Goal: Transaction & Acquisition: Purchase product/service

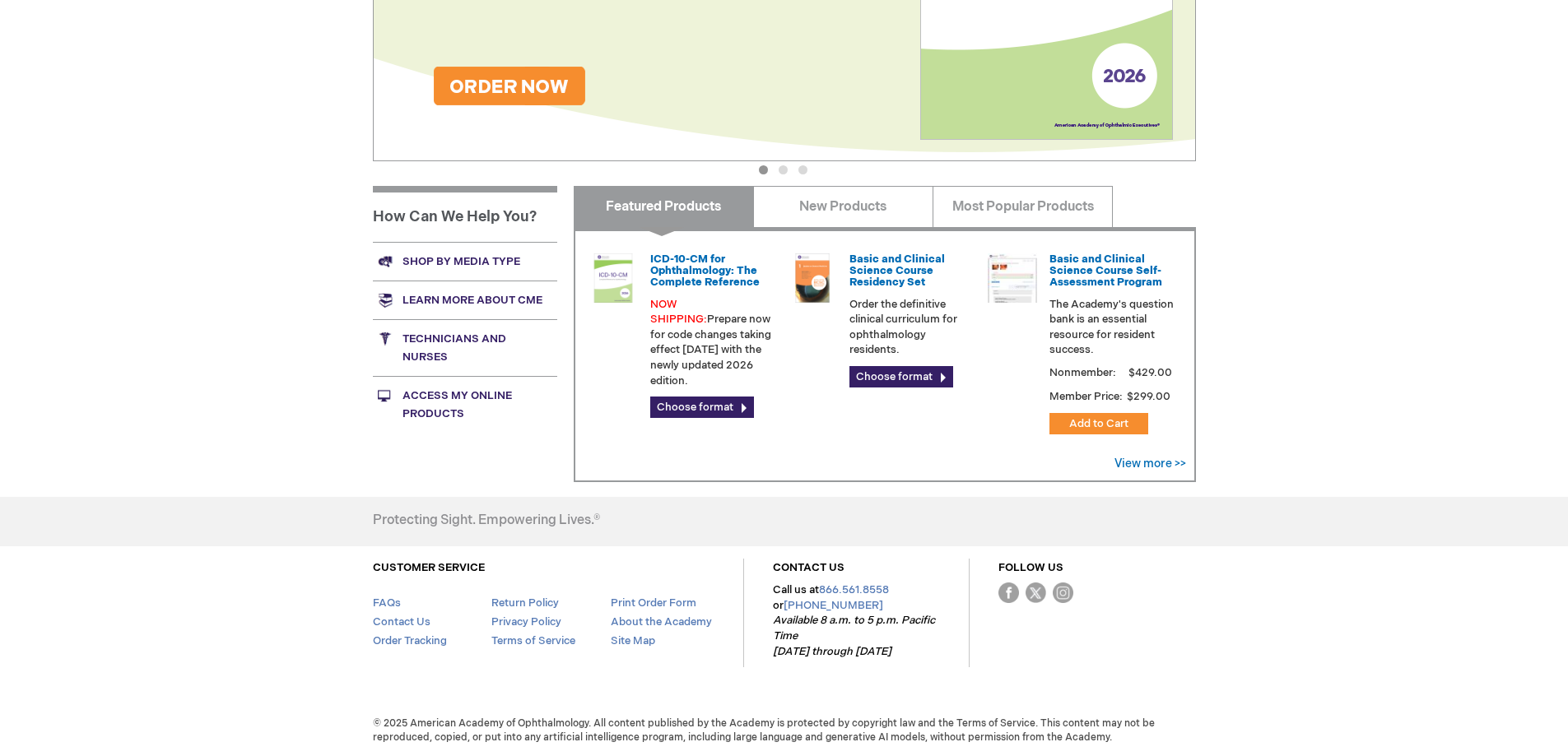
scroll to position [402, 0]
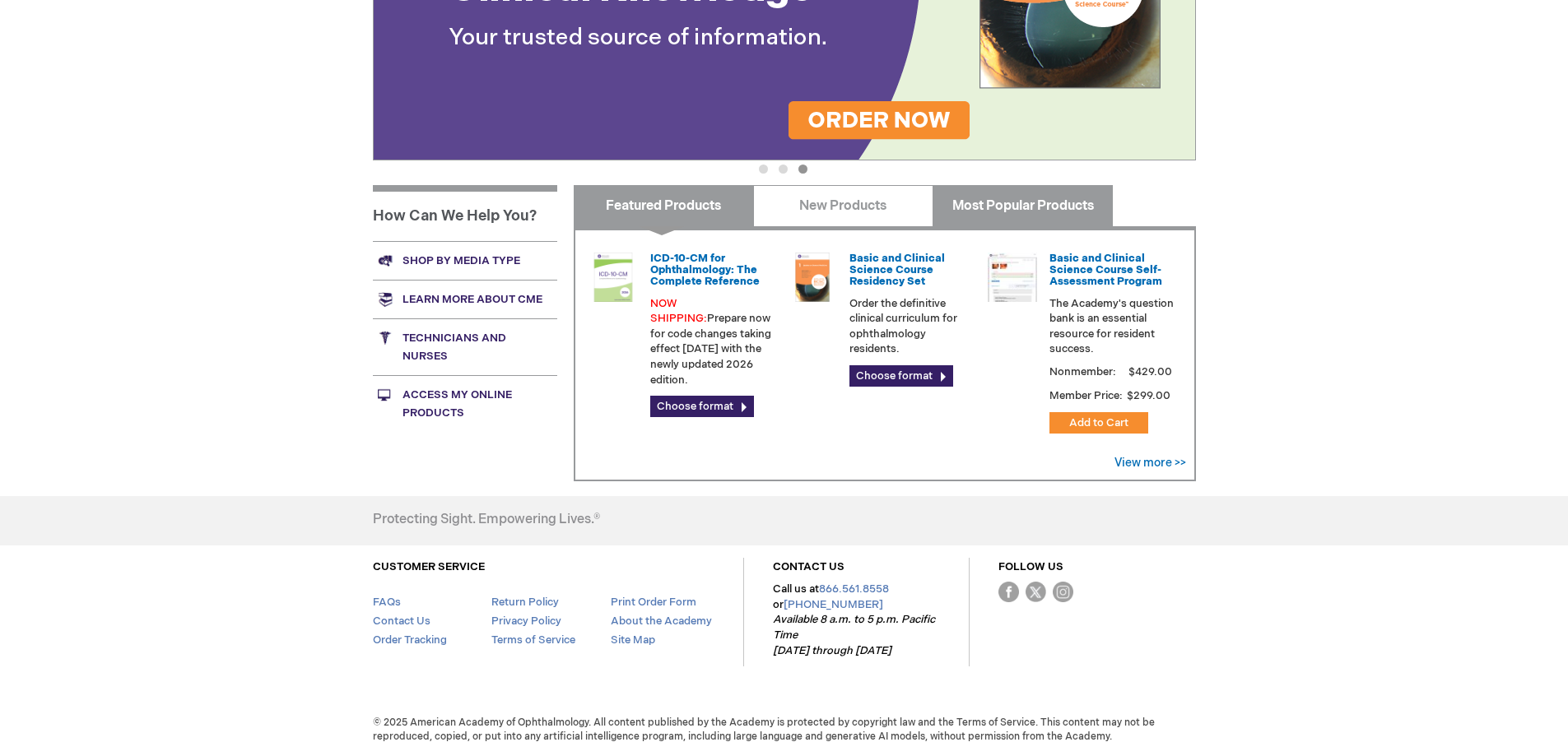
click at [1056, 207] on link "Most Popular Products" at bounding box center [1022, 205] width 180 height 41
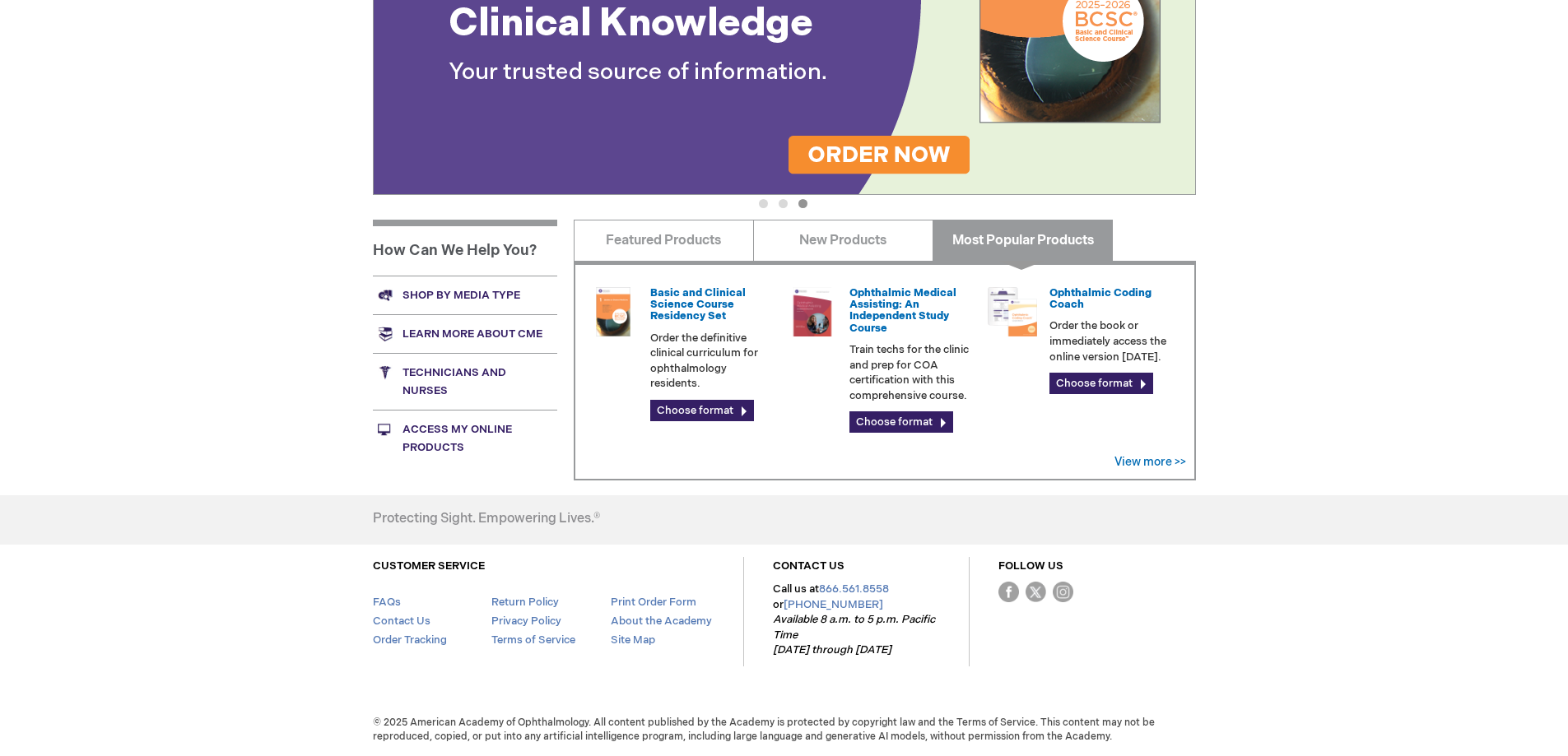
scroll to position [367, 0]
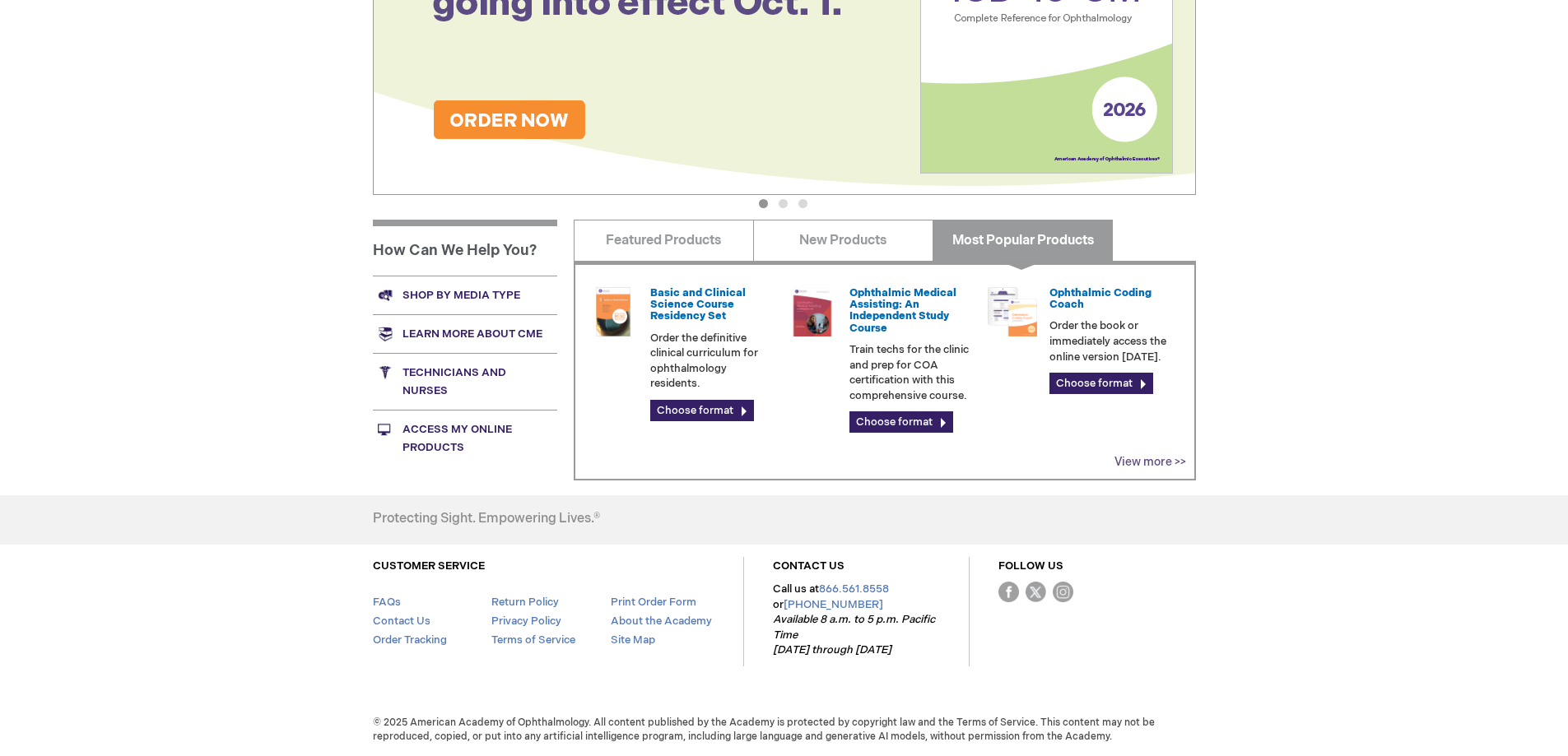
click at [1141, 467] on link "View more >>" at bounding box center [1150, 462] width 71 height 14
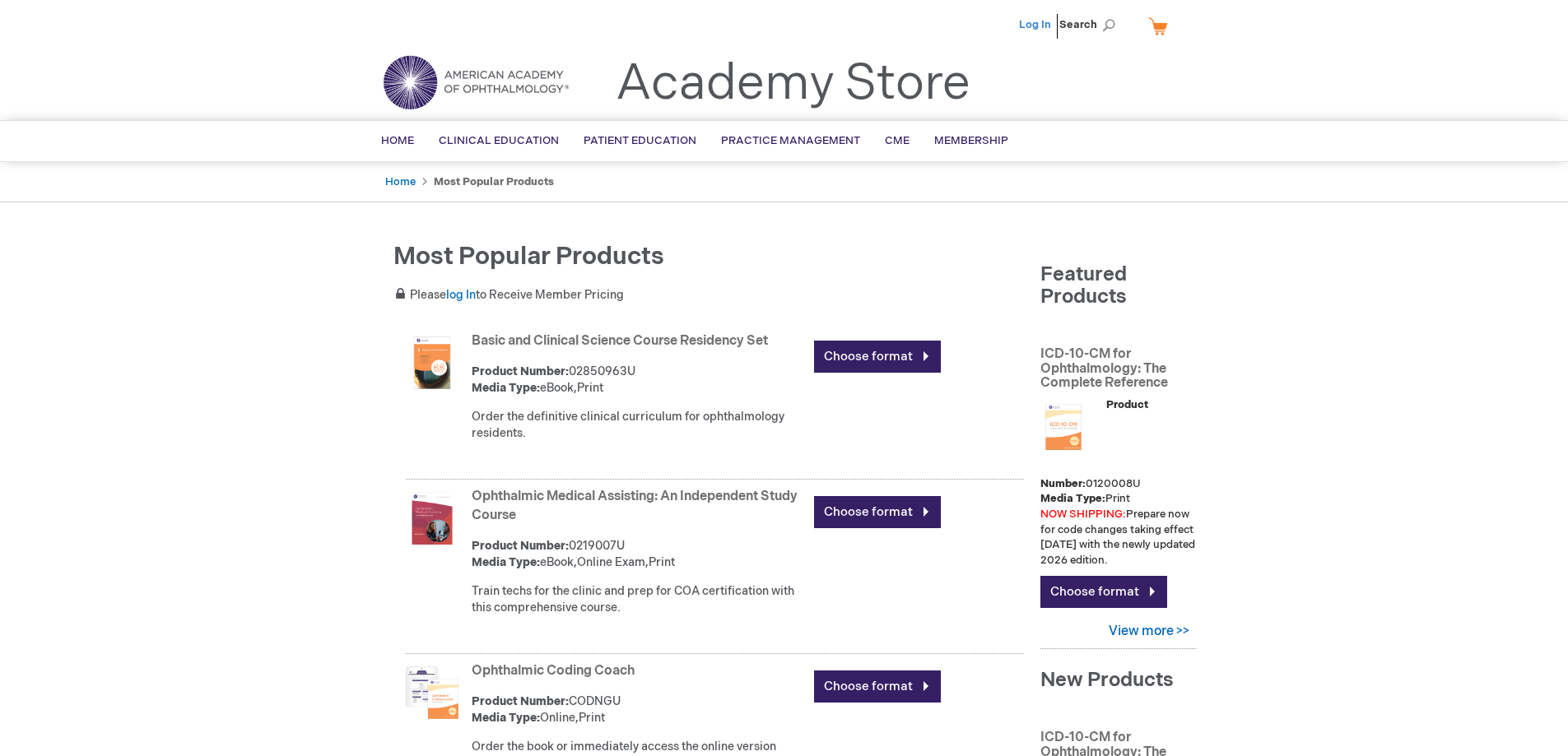
click at [1038, 26] on link "Log In" at bounding box center [1035, 25] width 32 height 14
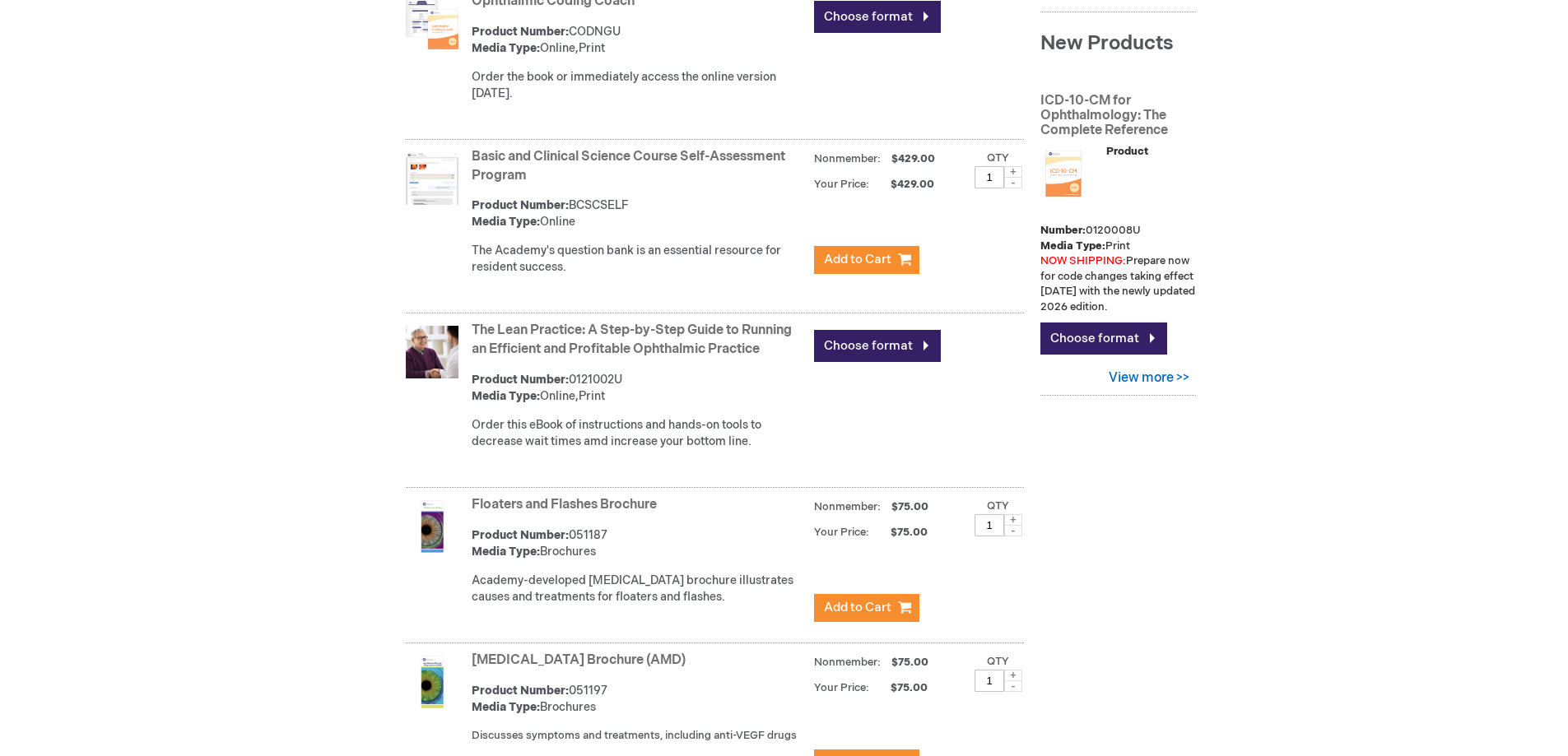
scroll to position [905, 0]
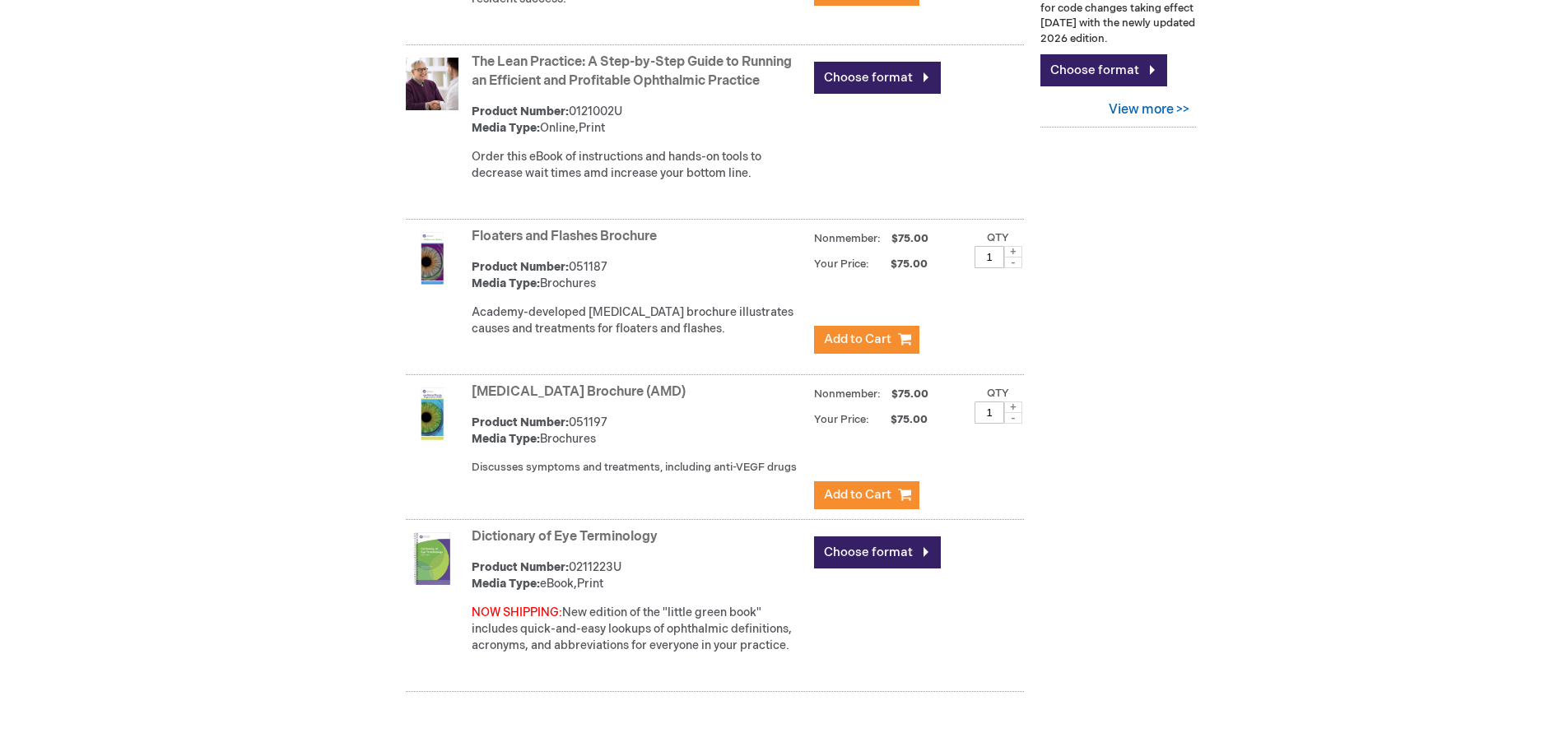
click at [684, 391] on link "[MEDICAL_DATA] Brochure (AMD)" at bounding box center [579, 392] width 214 height 15
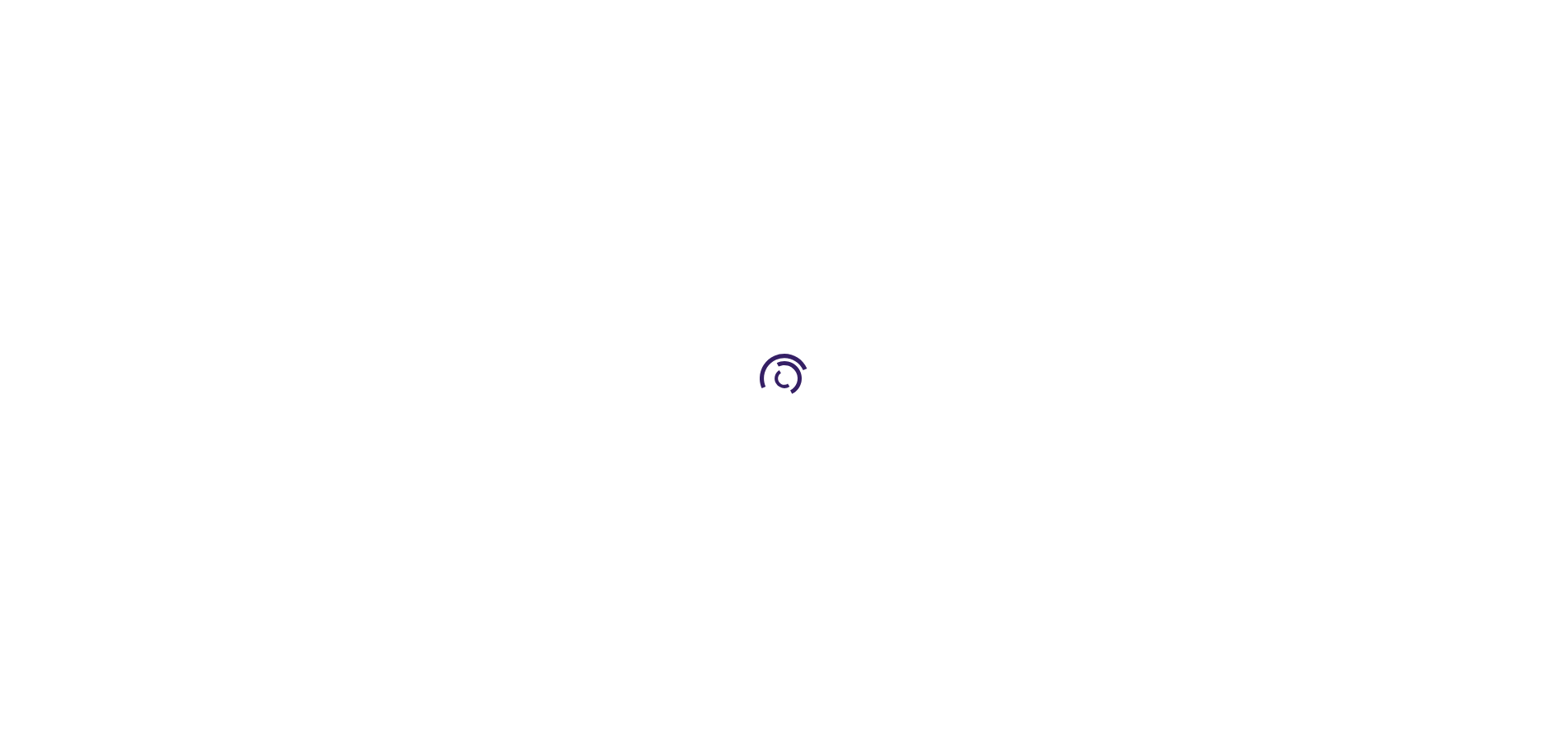
type input "1"
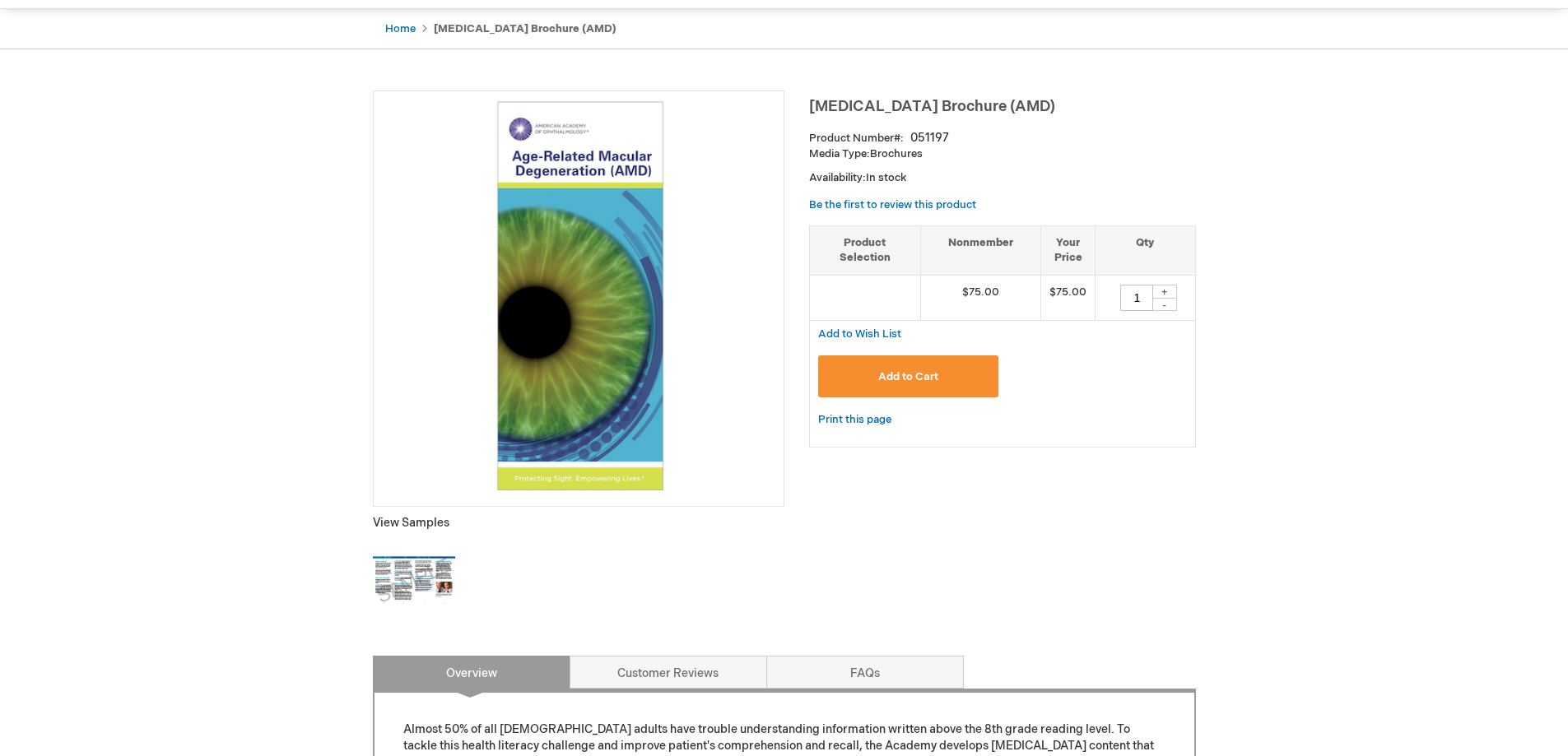
scroll to position [165, 0]
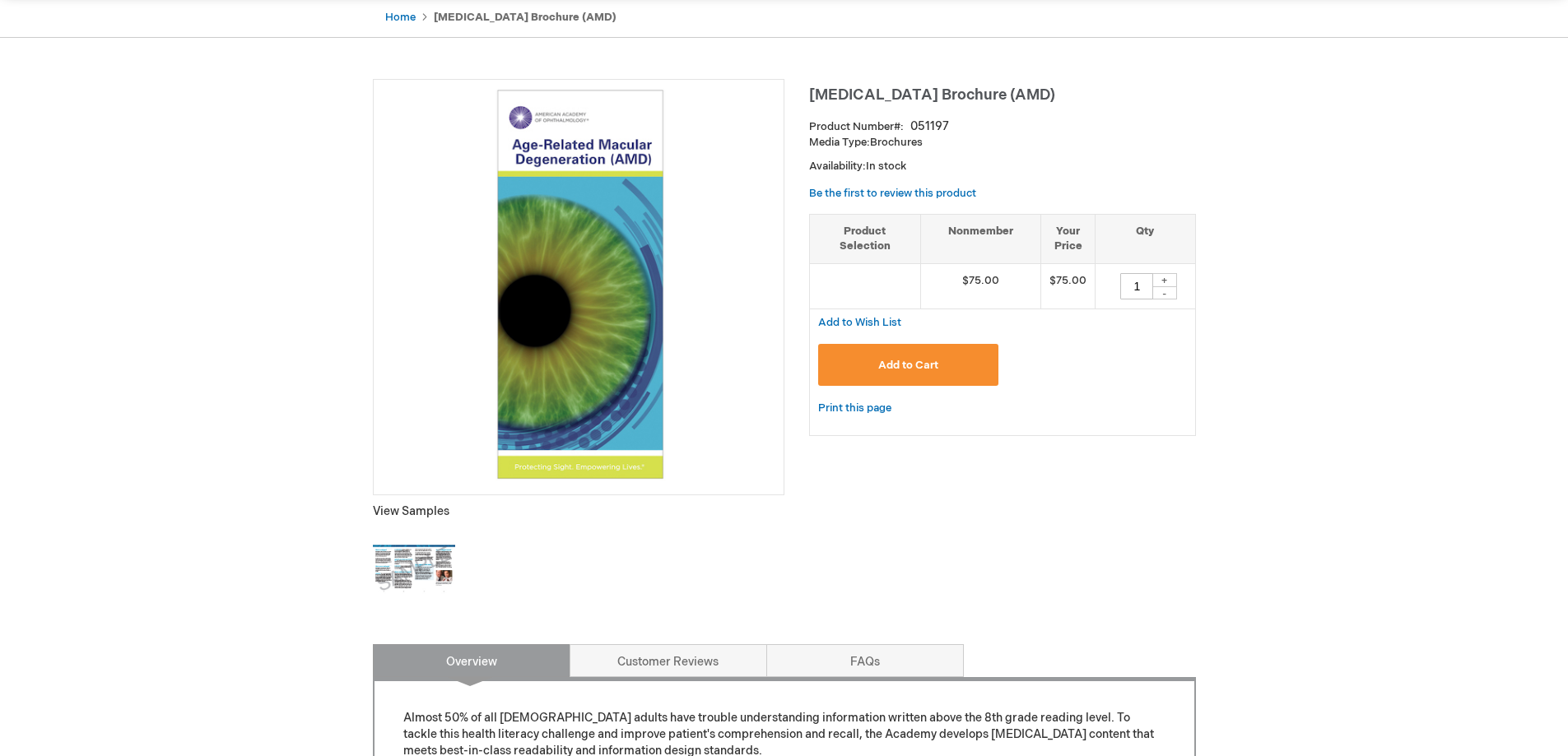
click at [911, 363] on span "Add to Cart" at bounding box center [908, 365] width 60 height 14
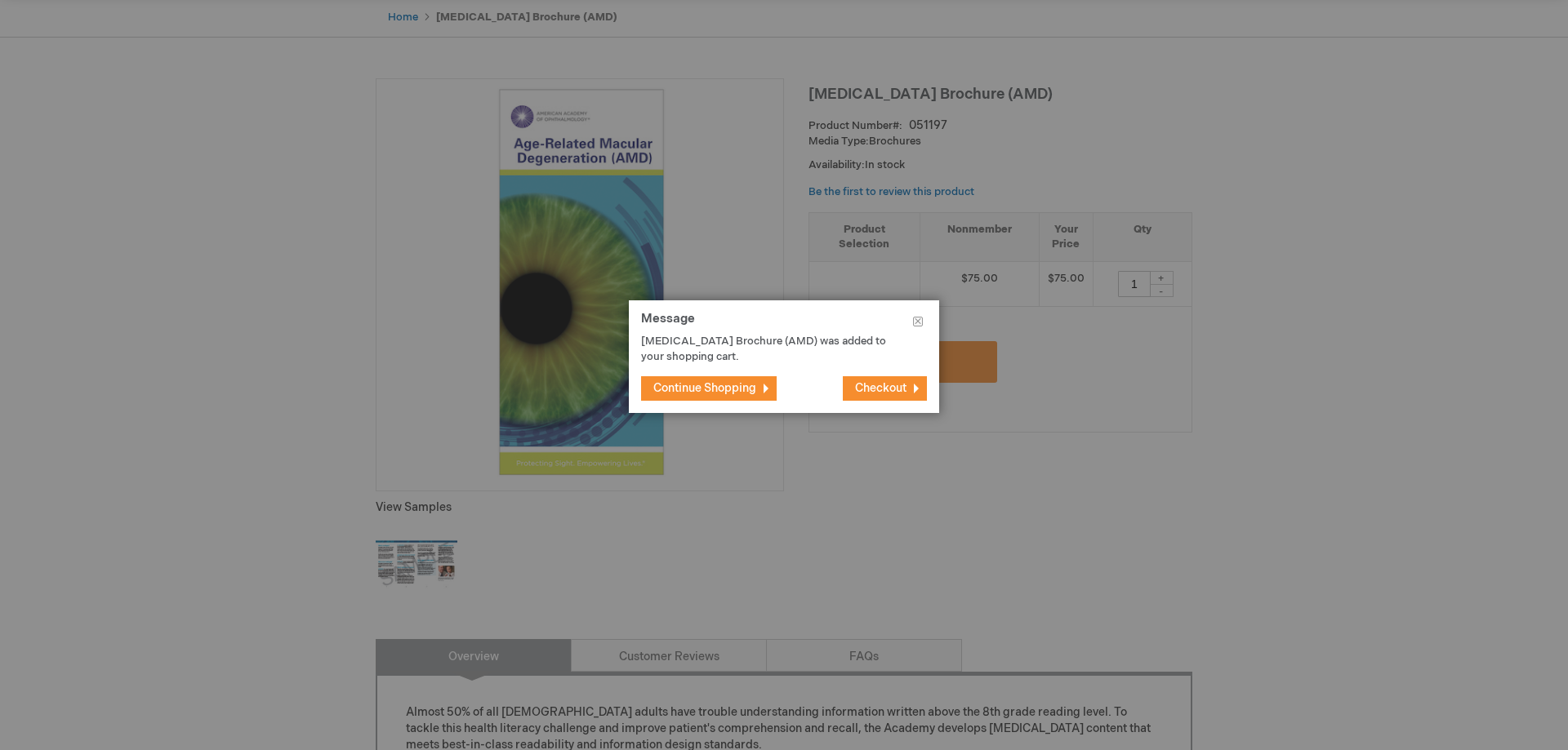
click at [728, 397] on button "Continue Shopping" at bounding box center [709, 388] width 136 height 25
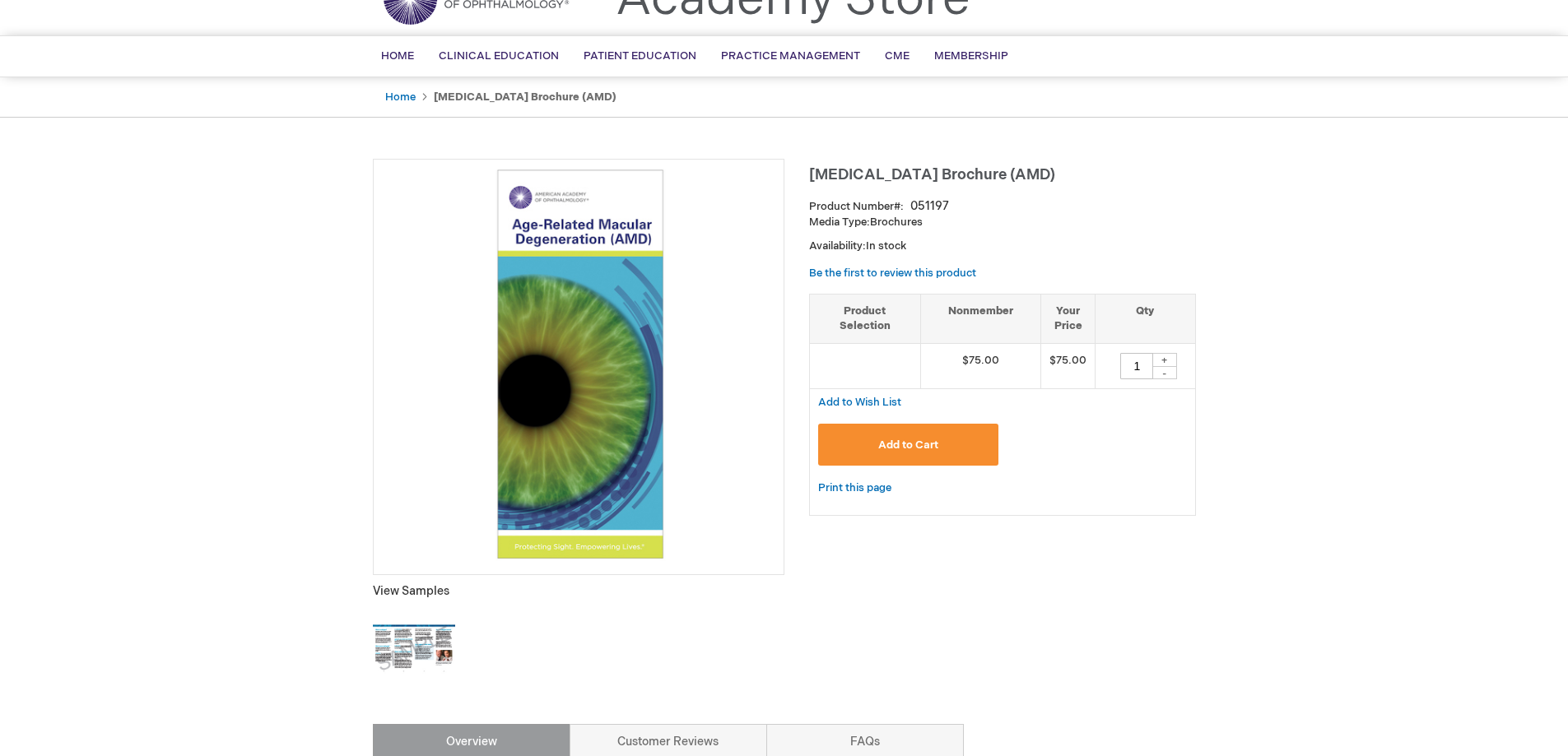
scroll to position [0, 0]
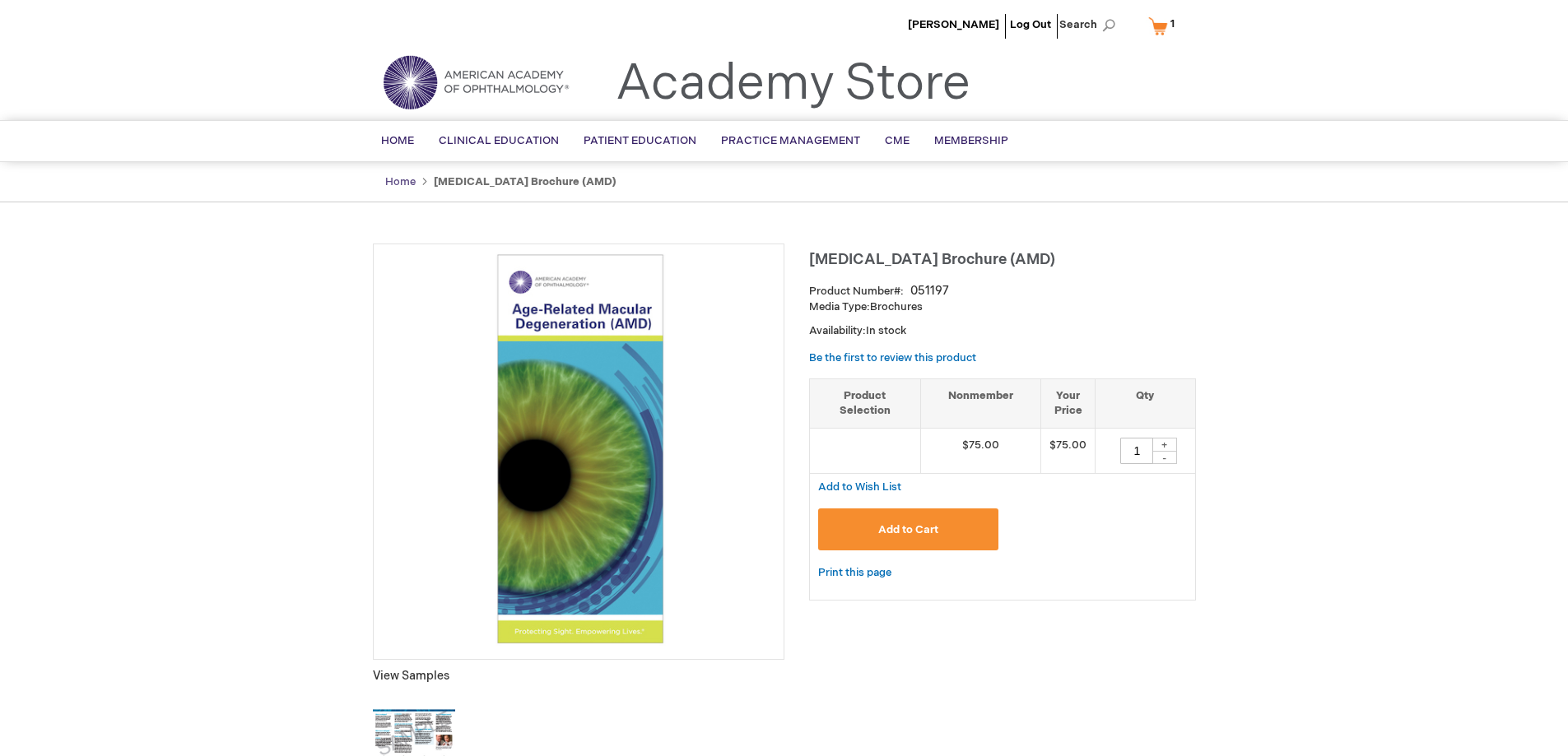
click at [390, 182] on link "Home" at bounding box center [400, 182] width 31 height 14
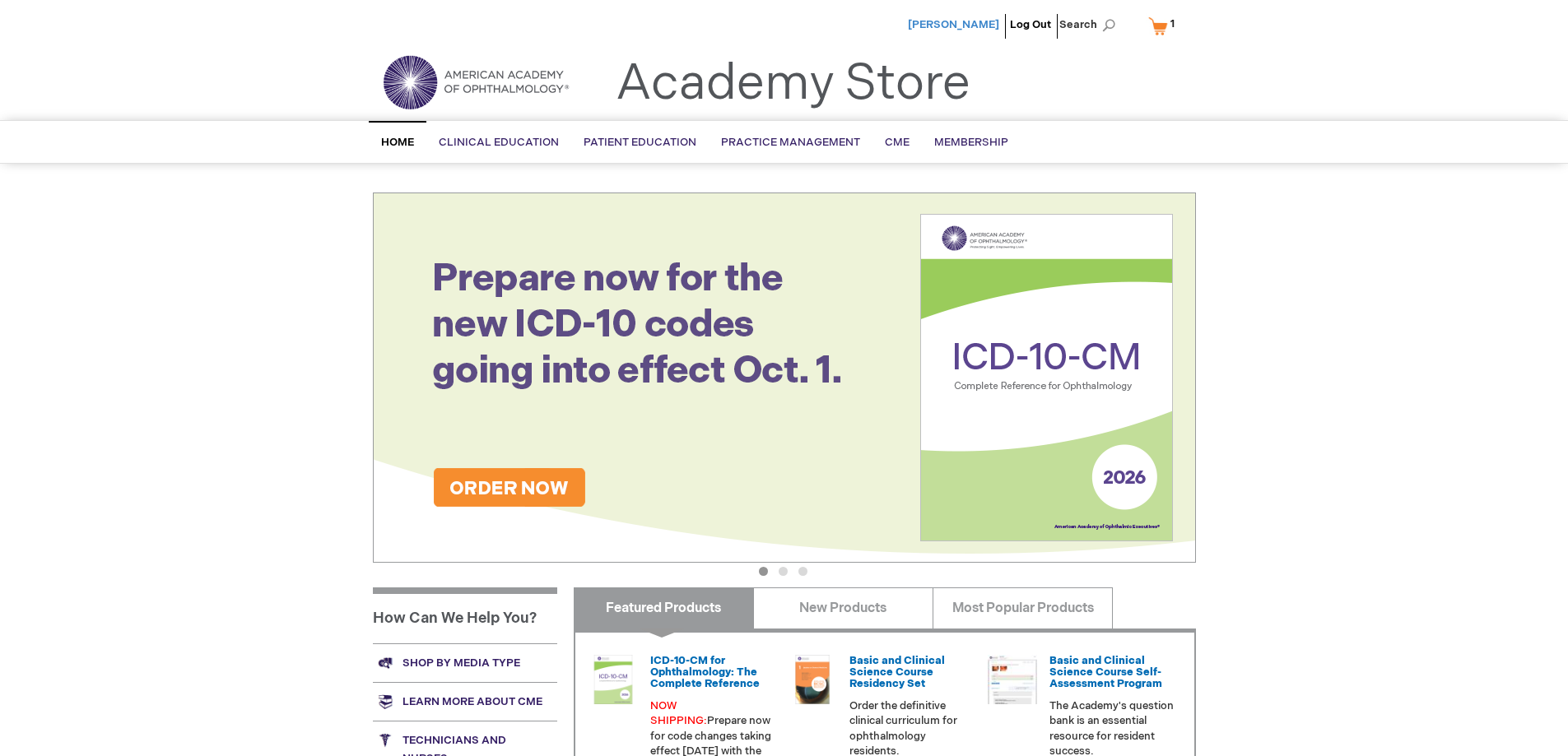
click at [960, 25] on span "[PERSON_NAME]" at bounding box center [953, 25] width 92 height 14
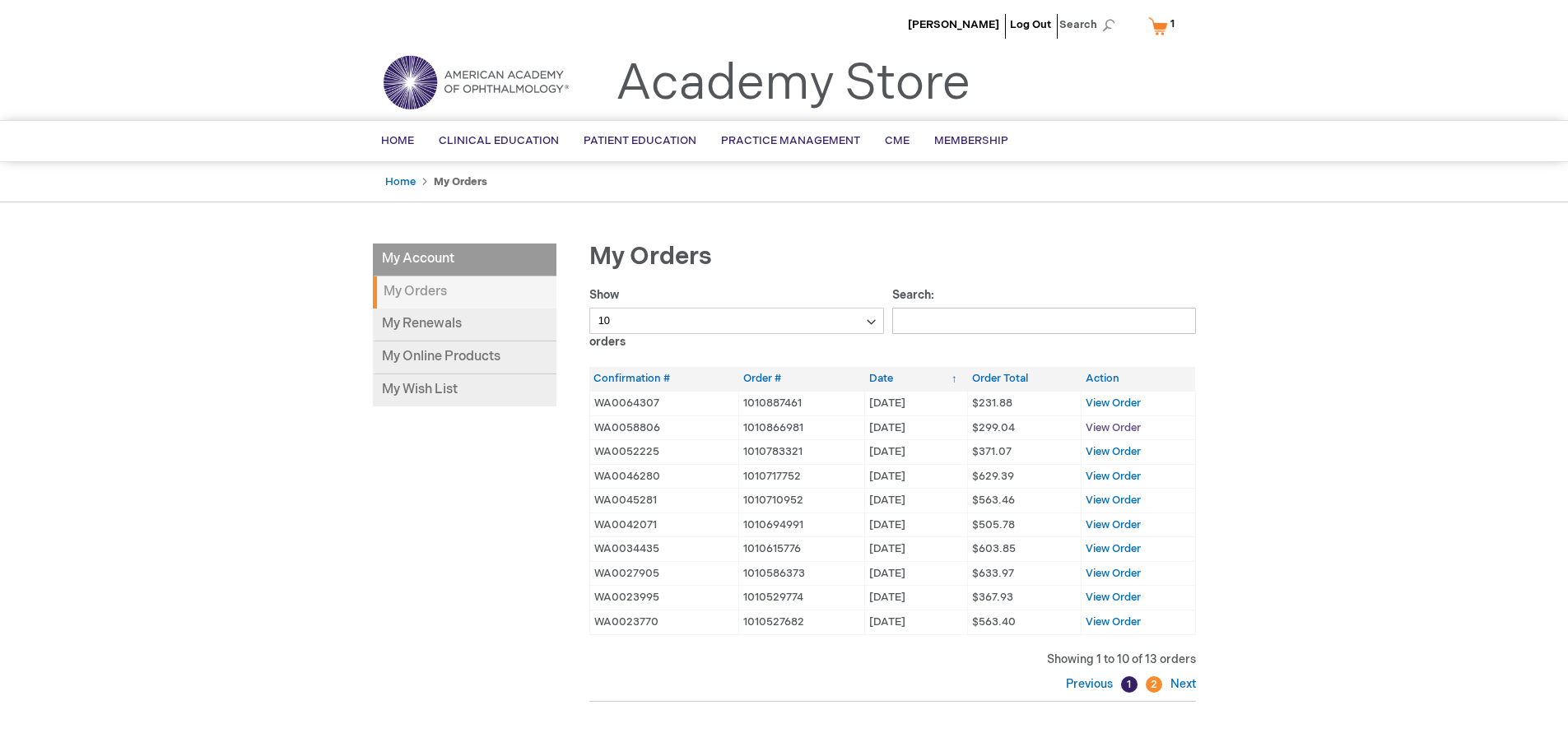
click at [1099, 426] on span "View Order" at bounding box center [1113, 428] width 55 height 14
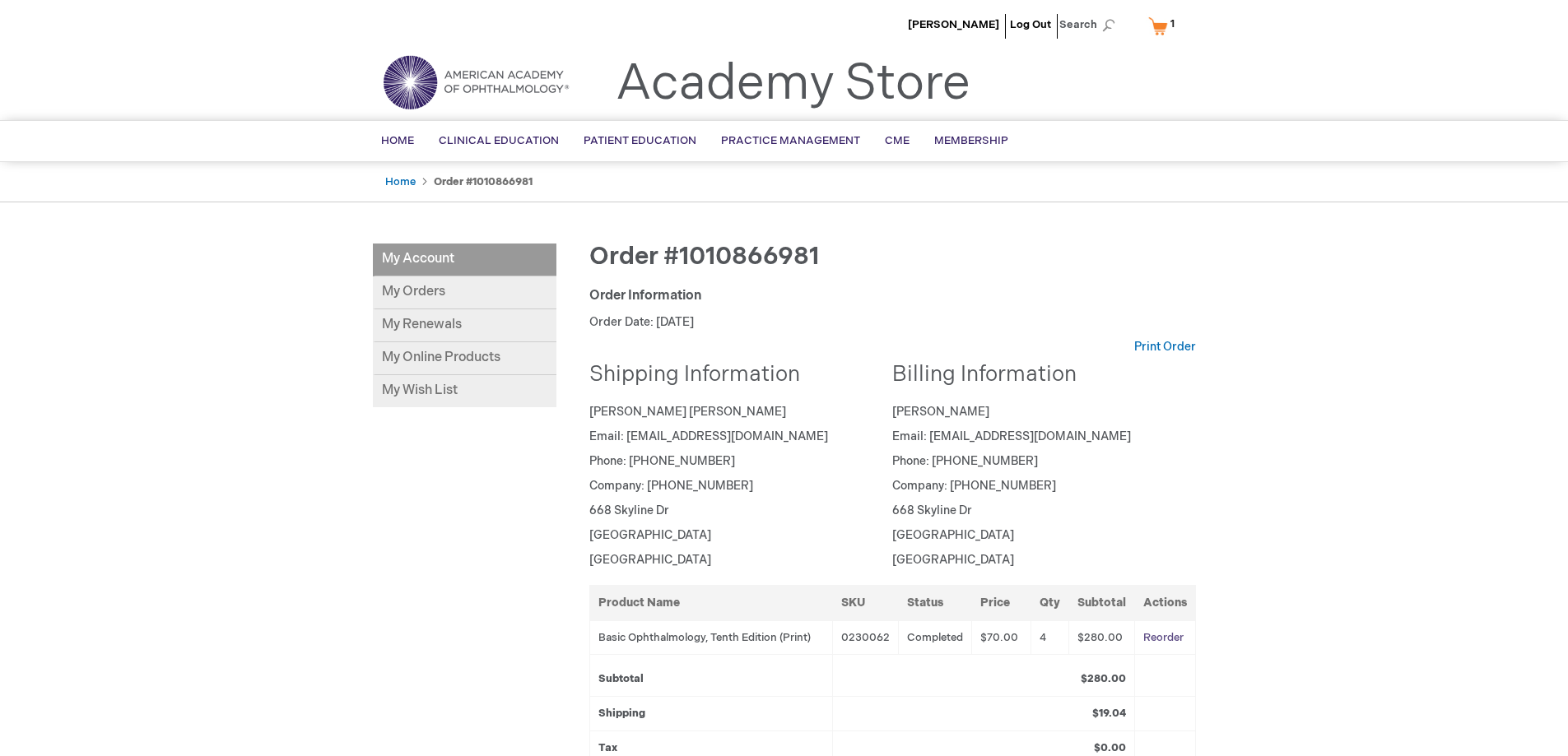
click at [1165, 636] on link "Reorder" at bounding box center [1163, 638] width 41 height 14
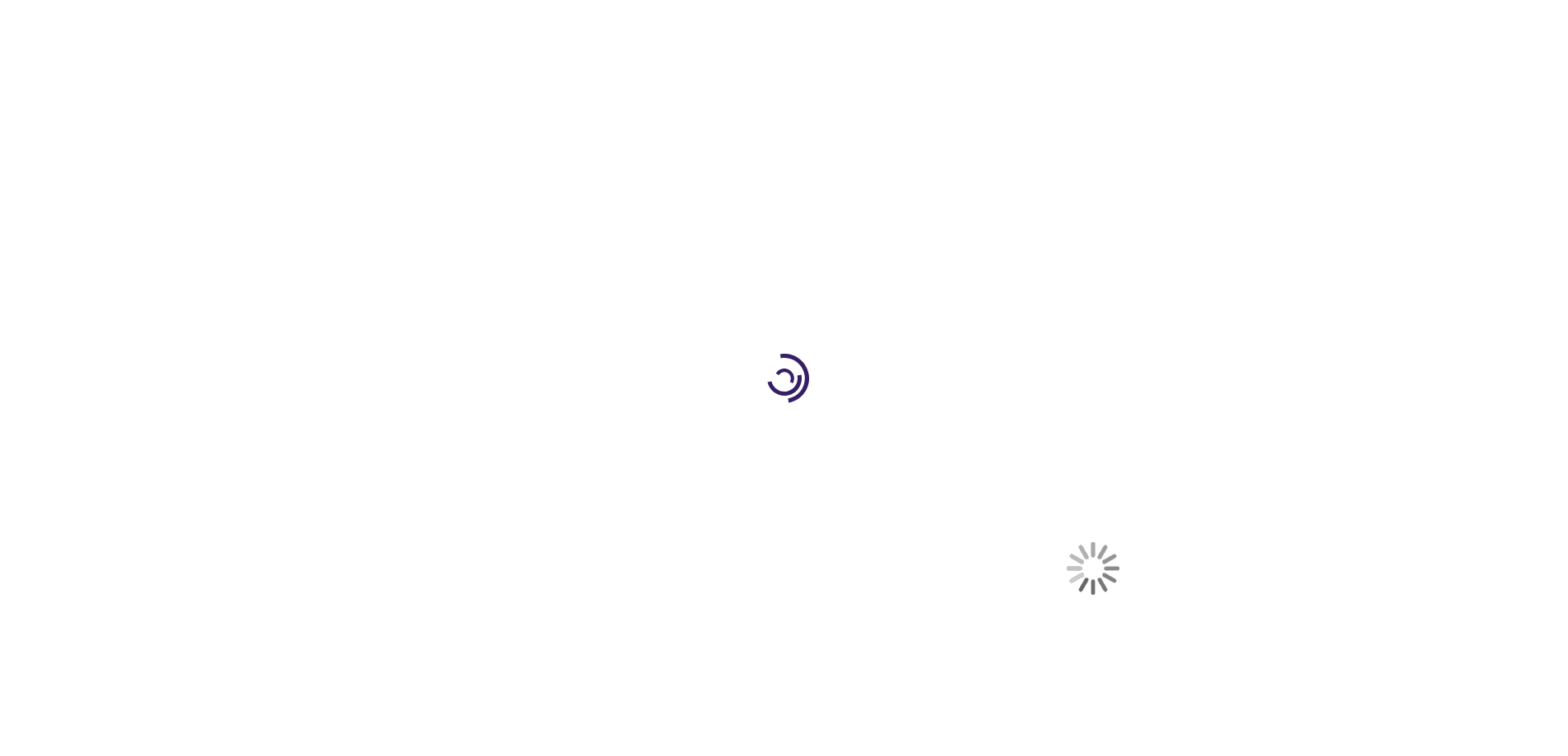
select select "US"
select select "56"
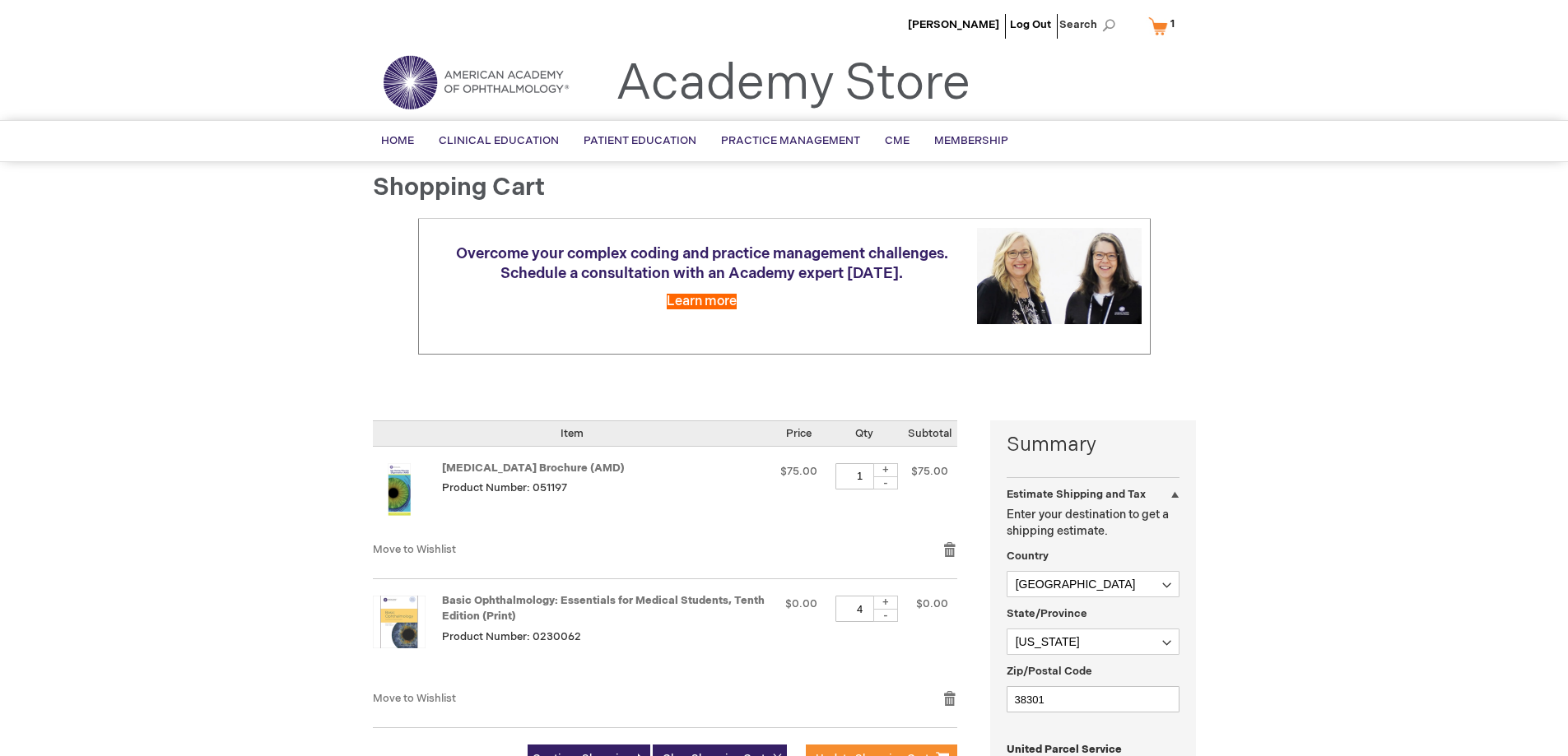
click at [883, 616] on div "-" at bounding box center [885, 616] width 25 height 14
click at [884, 616] on div "-" at bounding box center [885, 616] width 25 height 14
type input "2"
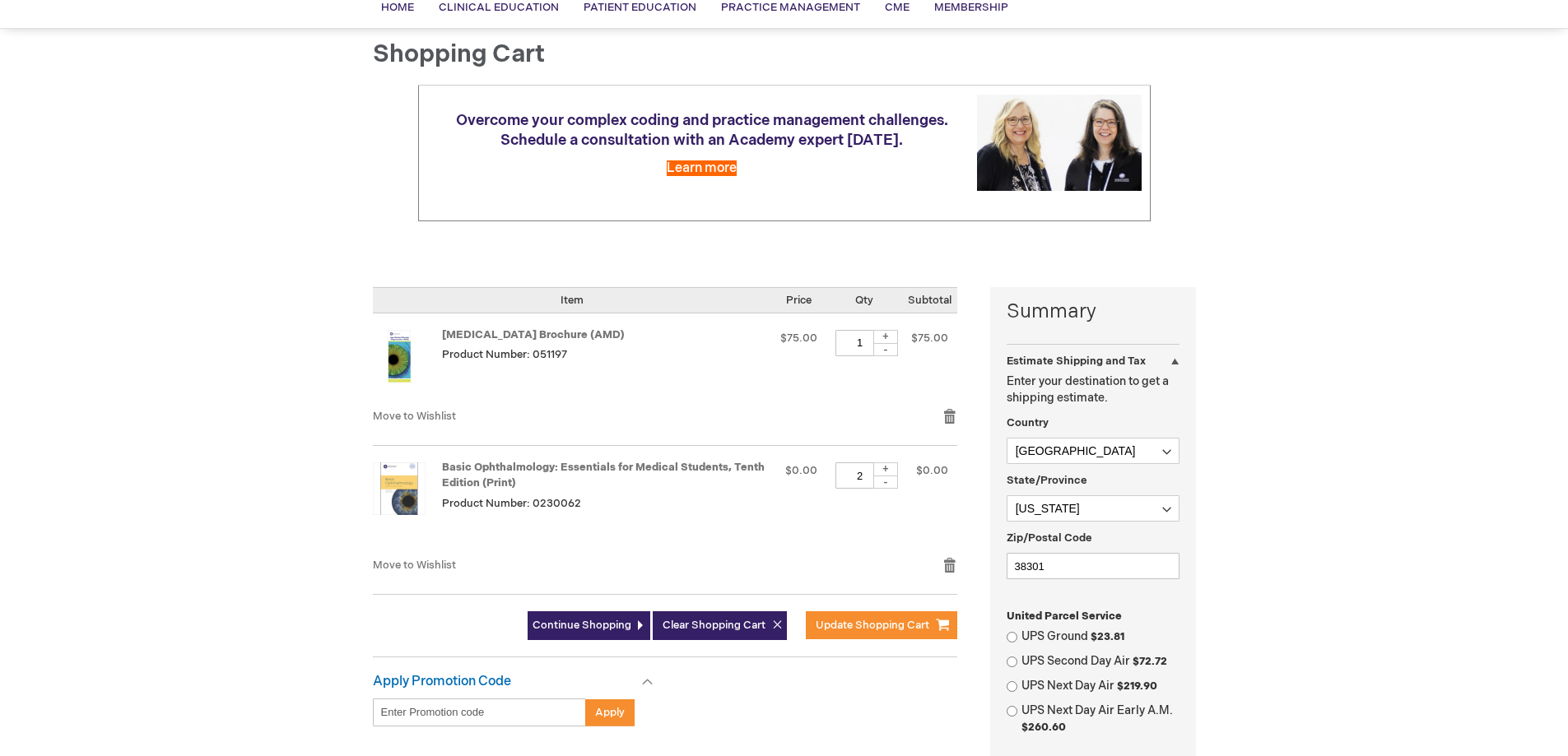
scroll to position [165, 0]
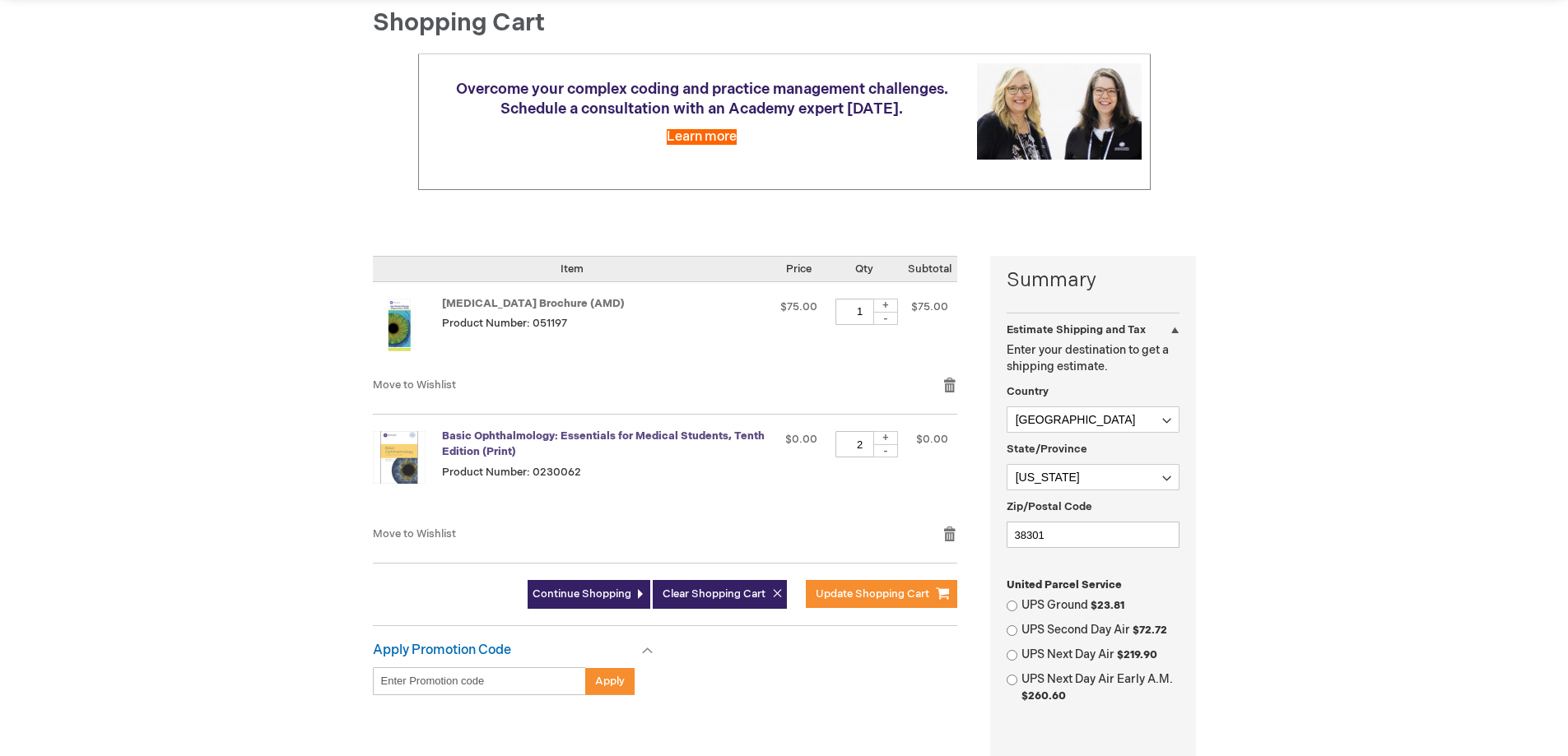
click at [661, 438] on link "Basic Ophthalmology: Essentials for Medical Students, Tenth Edition (Print)" at bounding box center [603, 444] width 323 height 29
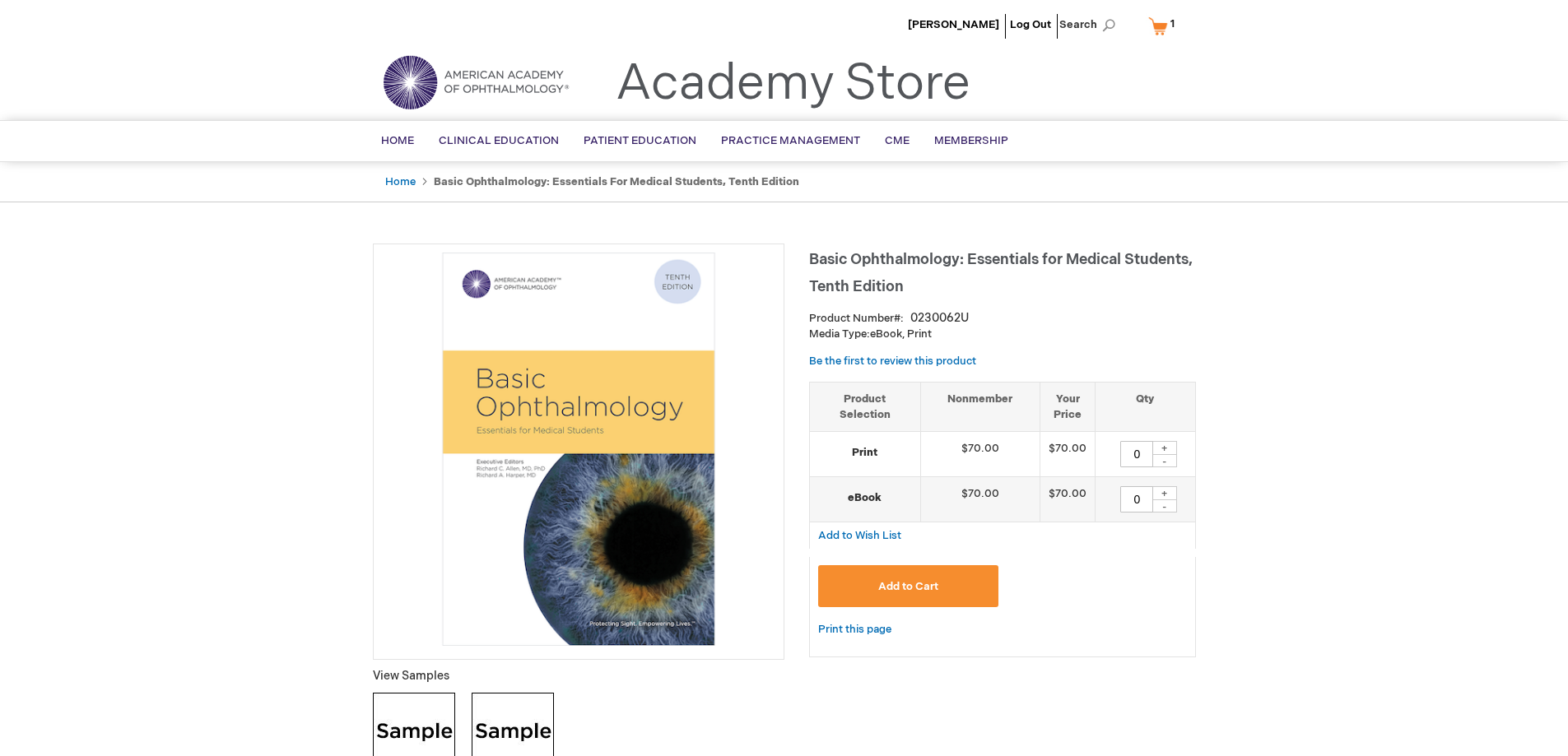
click at [1165, 446] on div "+" at bounding box center [1165, 447] width 25 height 14
type input "2"
click at [896, 580] on button "Add to Cart" at bounding box center [908, 586] width 181 height 42
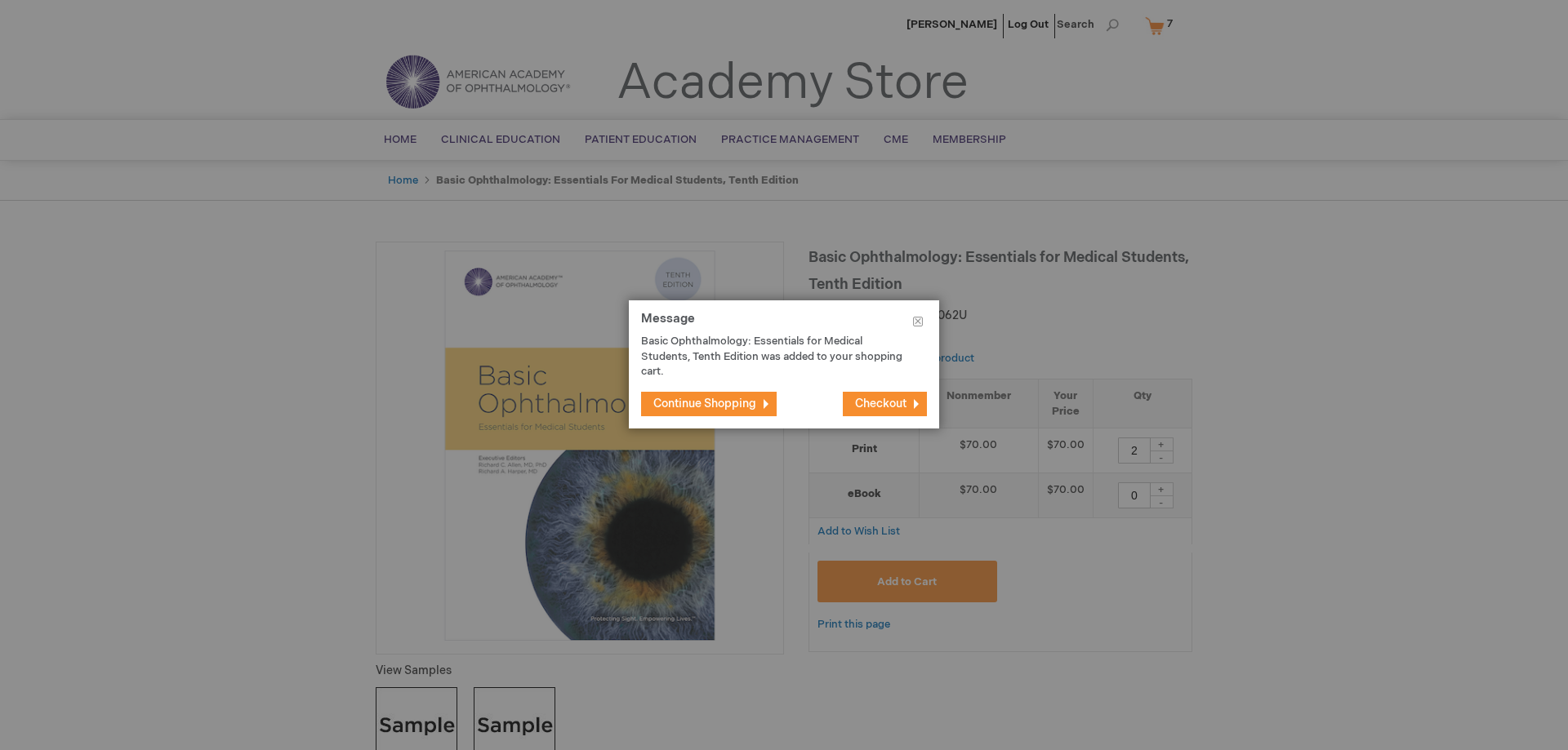
click at [881, 410] on button "Checkout" at bounding box center [885, 405] width 84 height 25
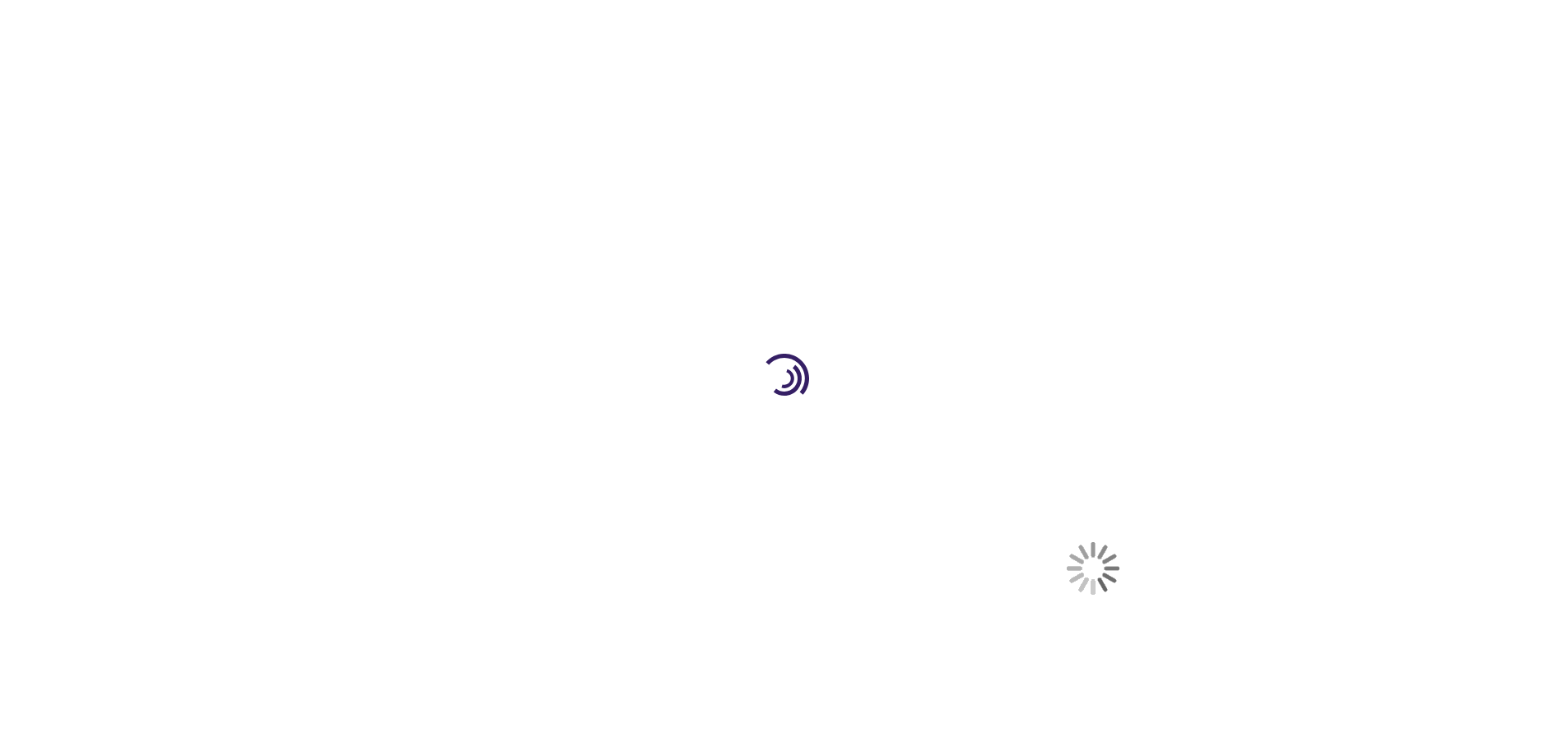
select select "US"
select select "56"
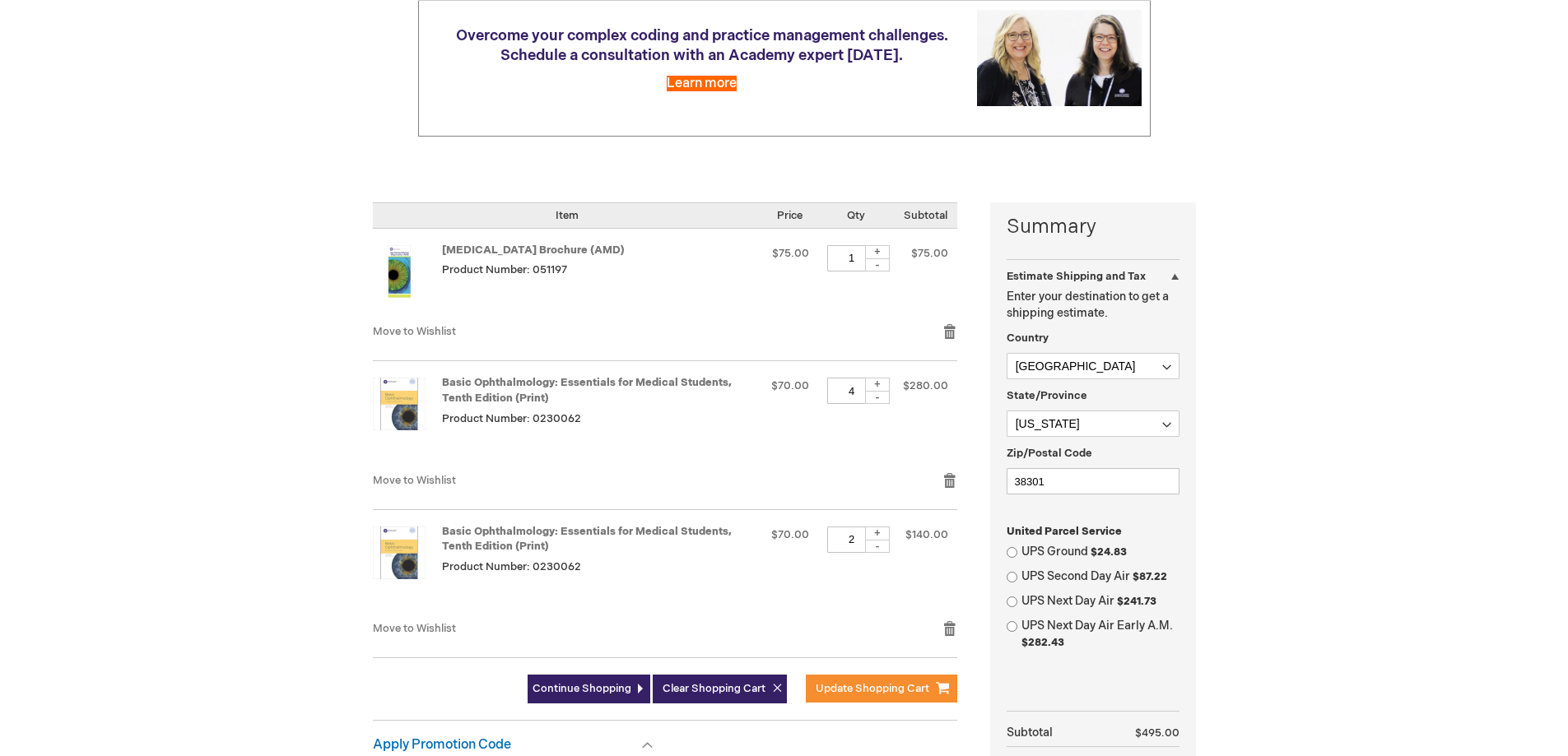
scroll to position [247, 0]
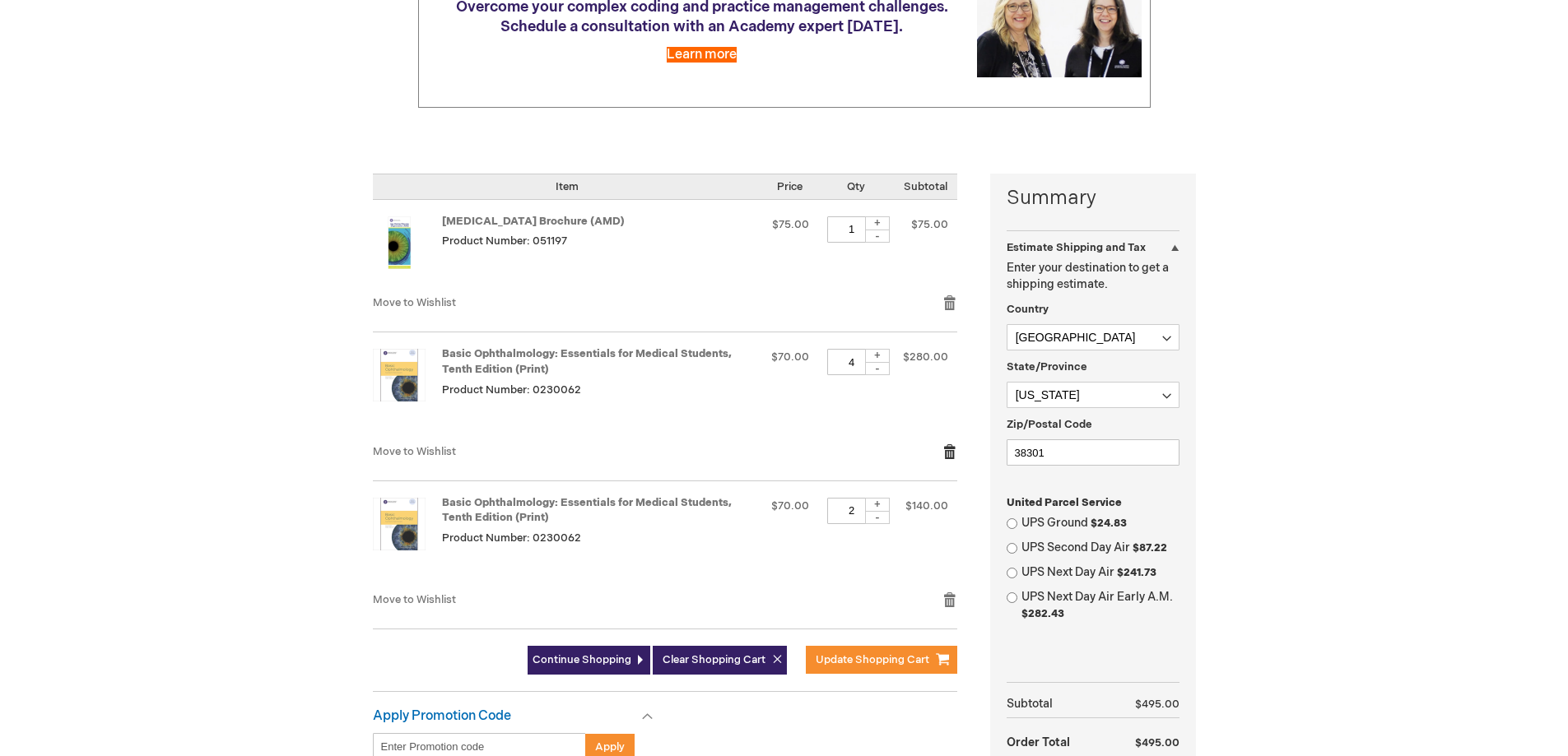
click at [950, 449] on link "Remove item" at bounding box center [949, 451] width 14 height 16
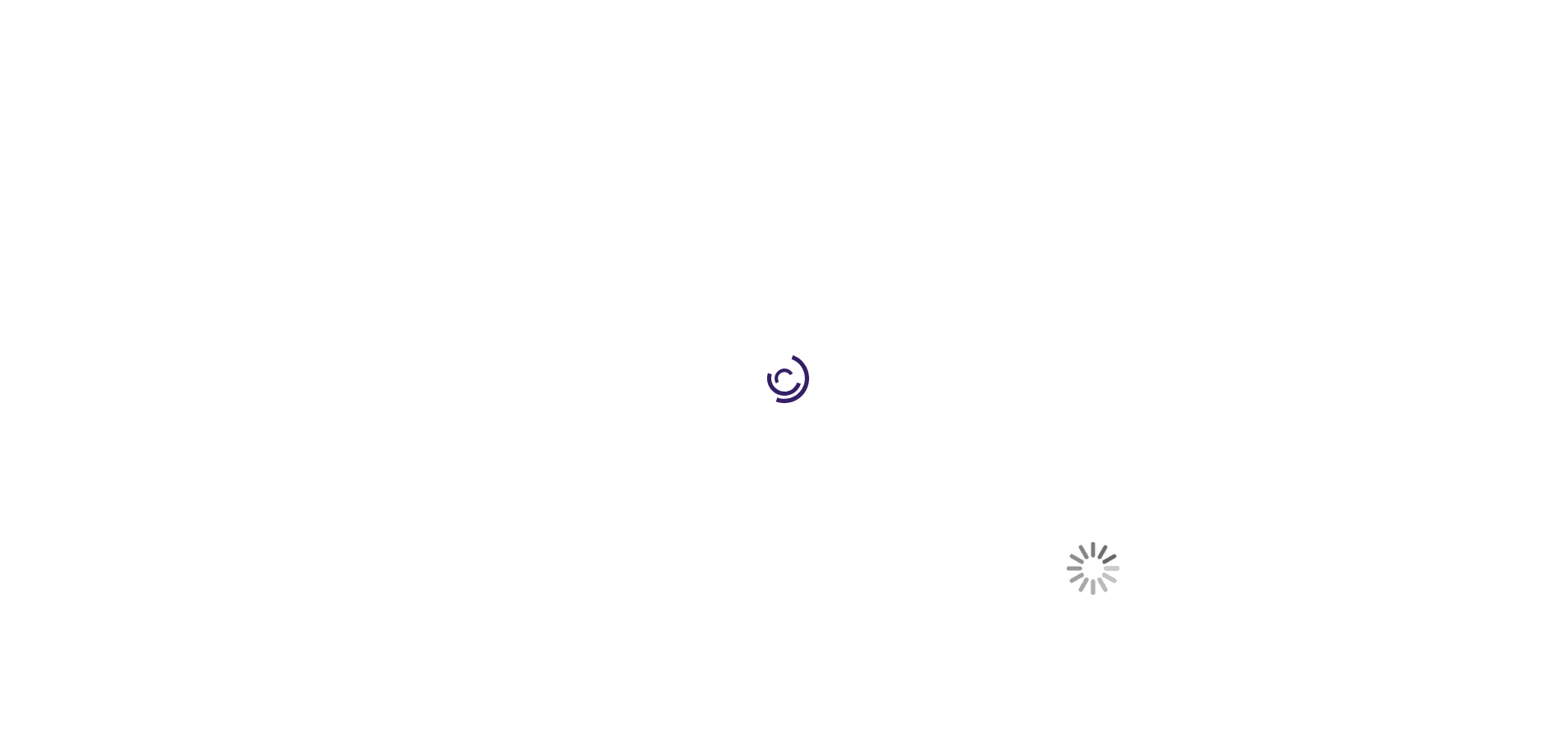
select select "US"
select select "56"
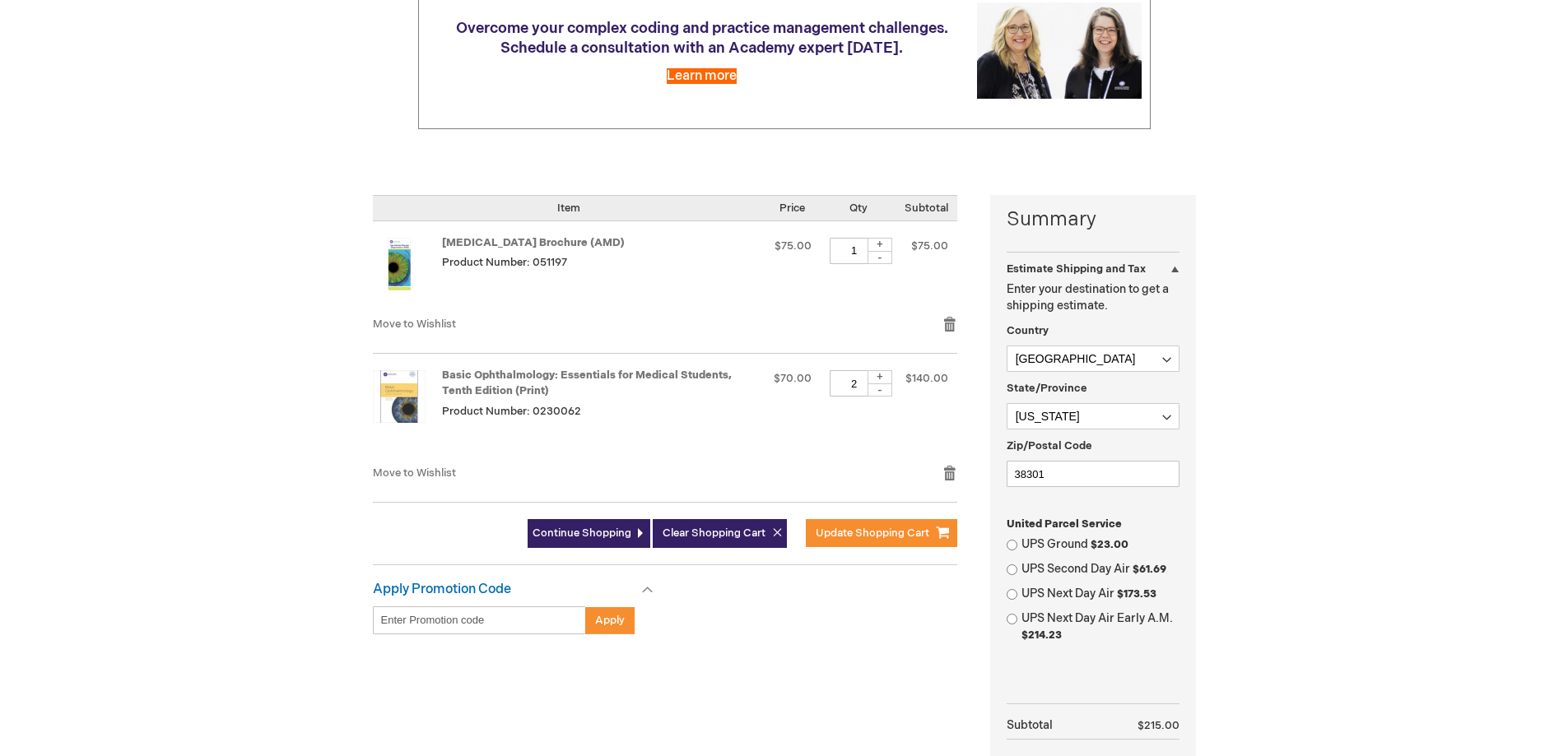
scroll to position [247, 0]
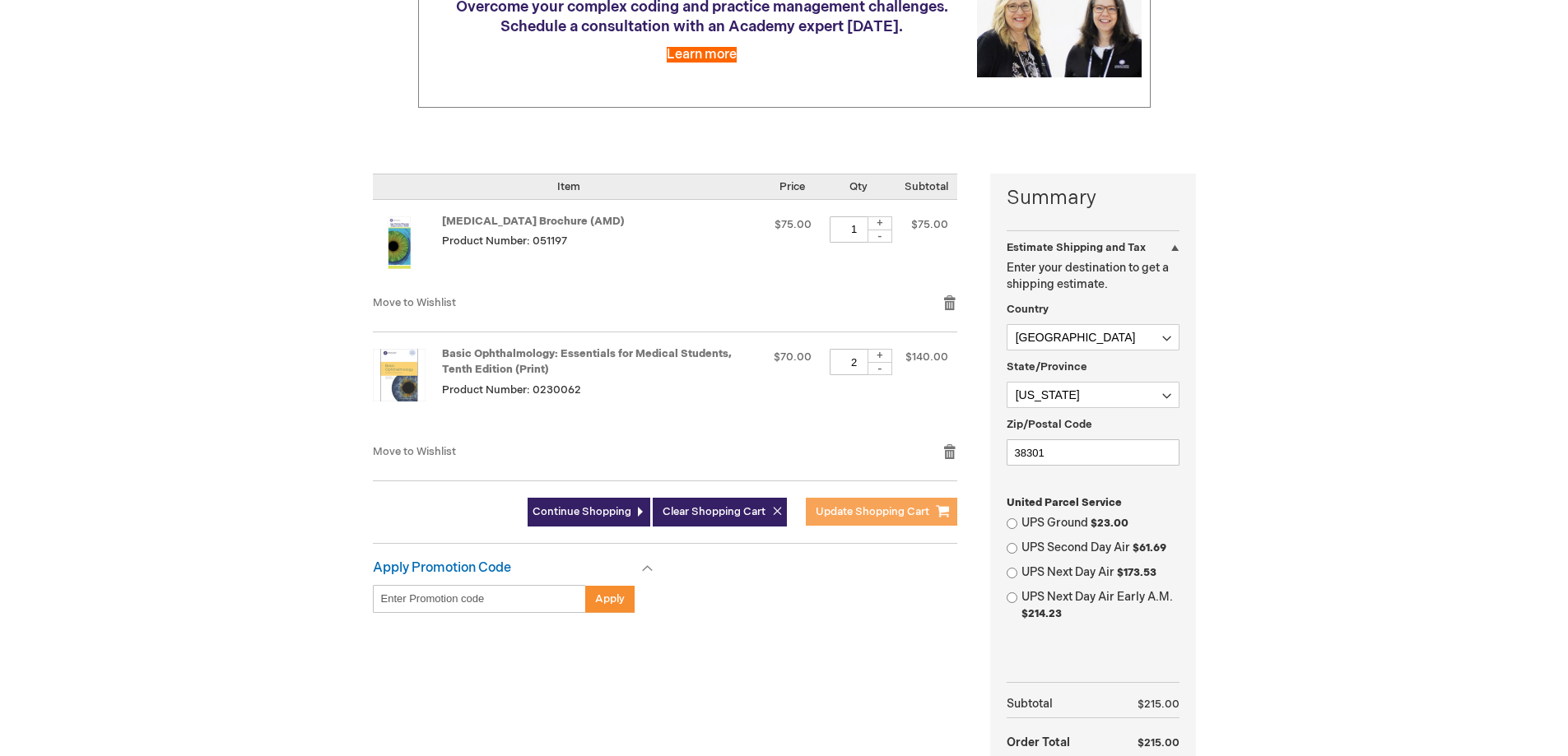
click at [873, 515] on span "Update Shopping Cart" at bounding box center [873, 512] width 114 height 14
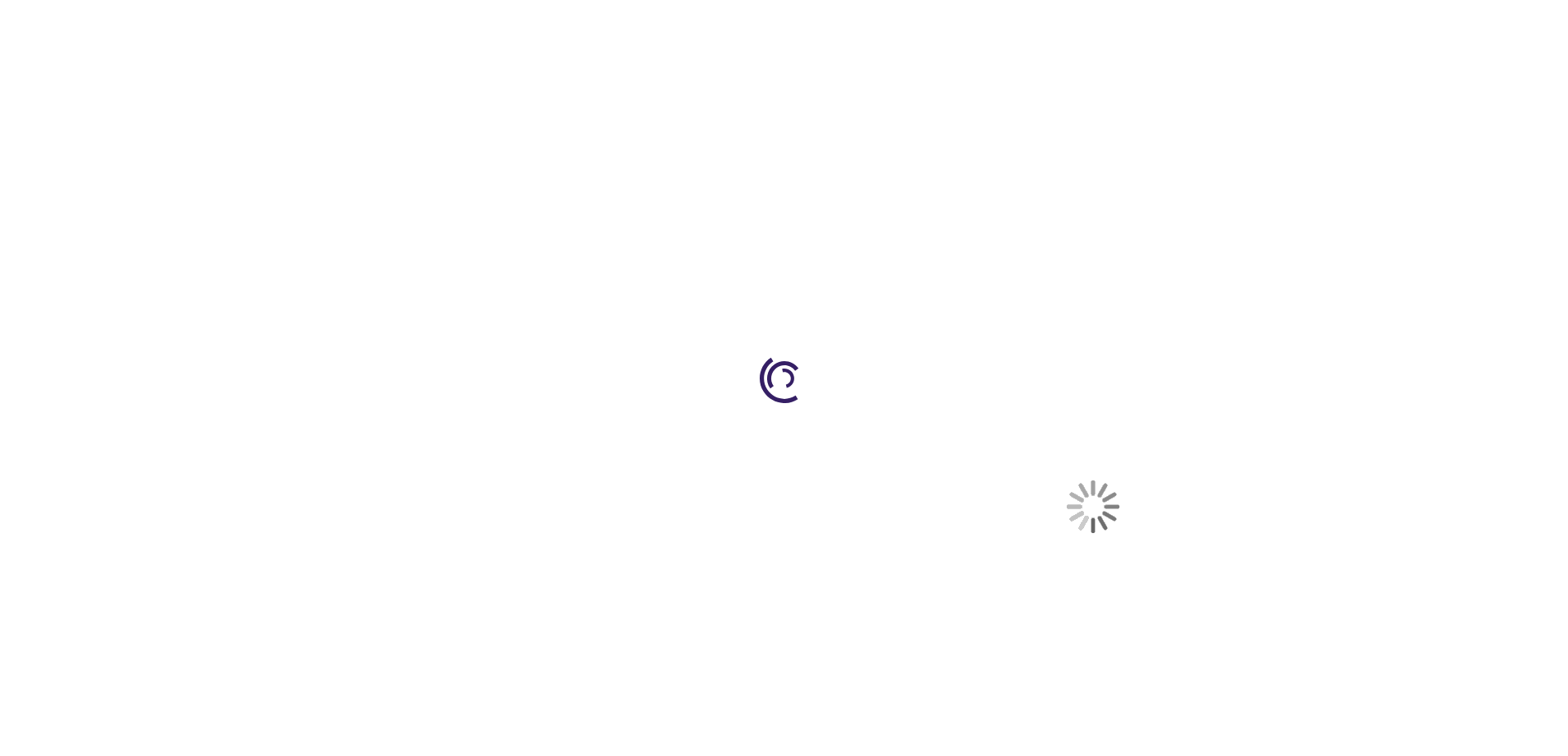
select select "US"
select select "56"
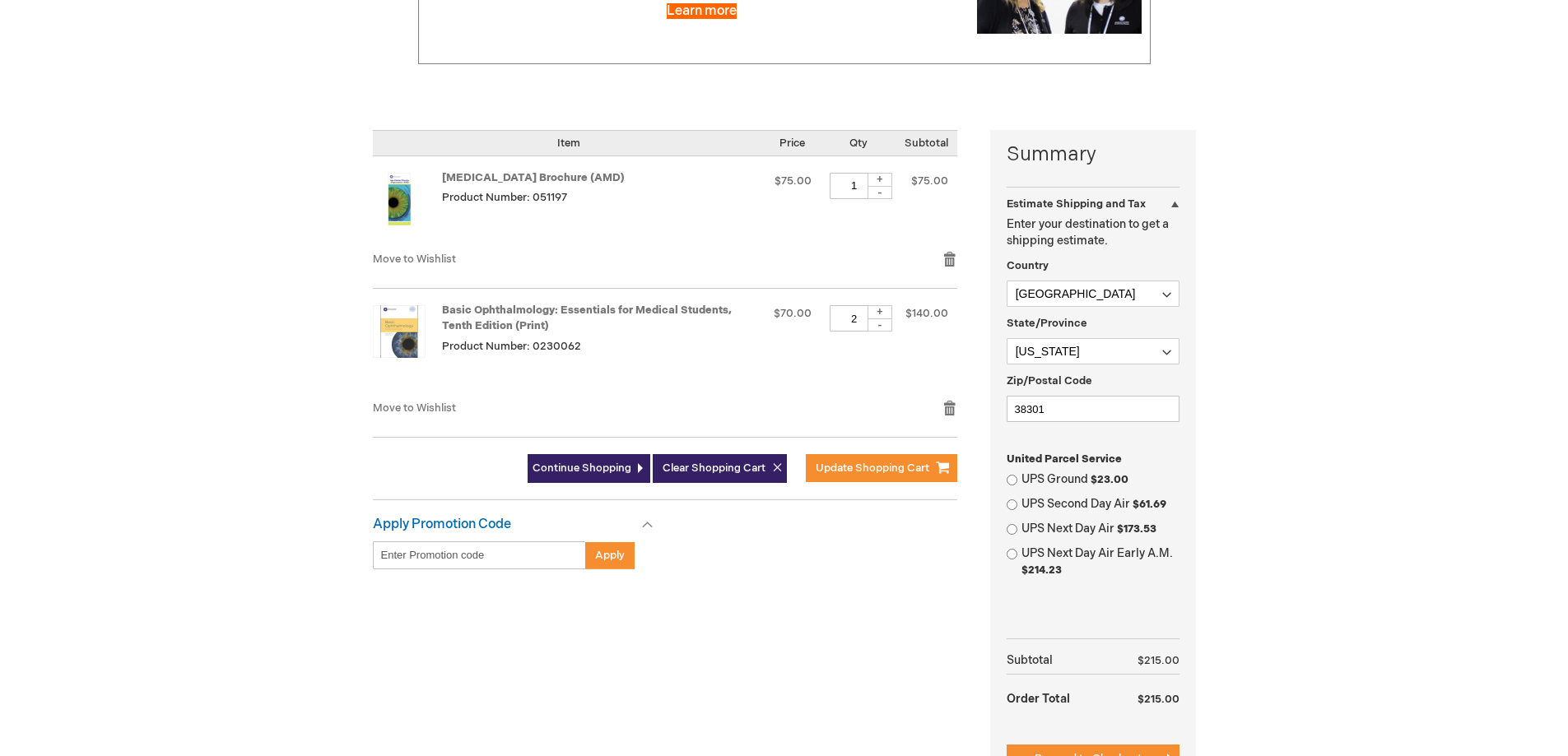
scroll to position [329, 0]
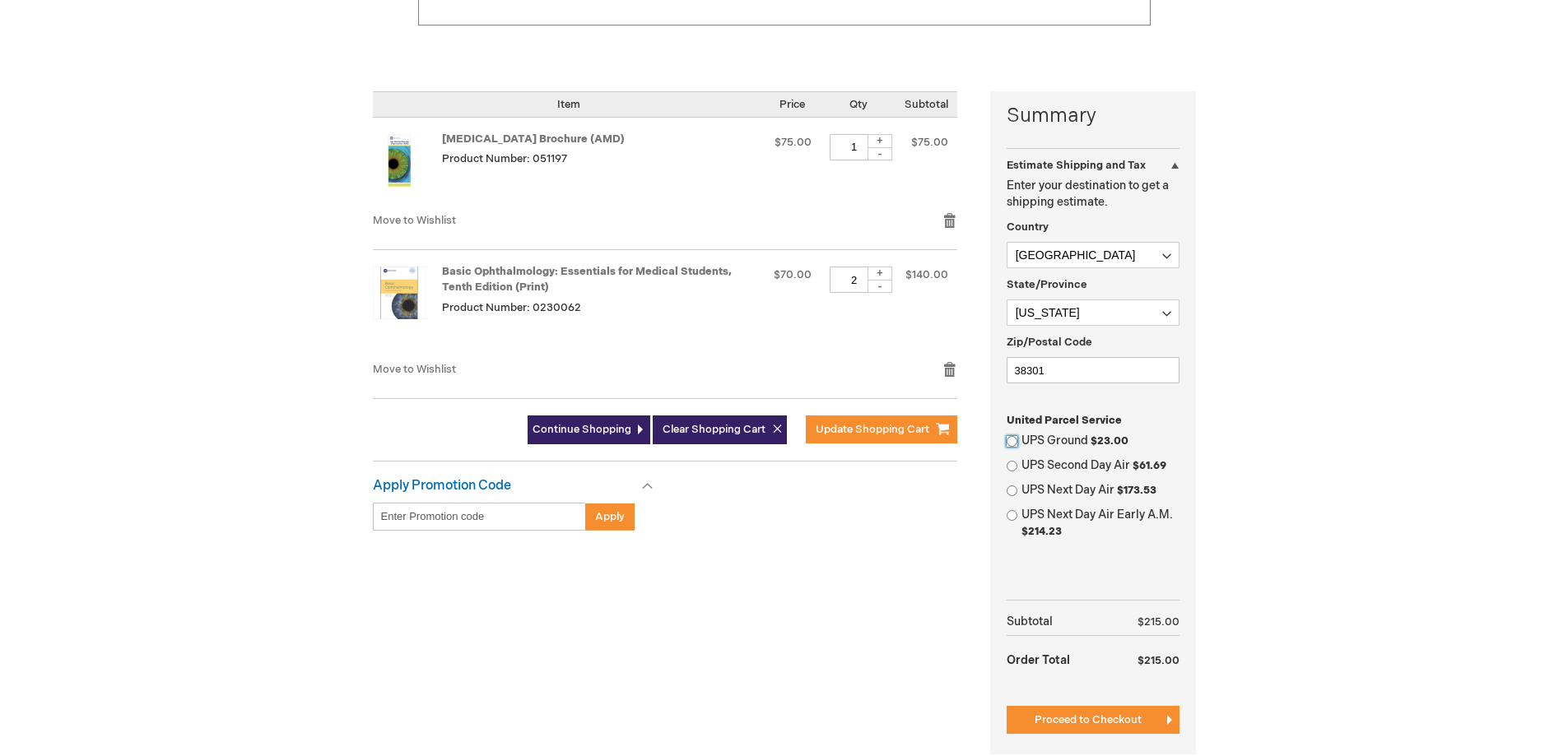
click at [1014, 443] on input "UPS Ground $23.00" at bounding box center [1012, 441] width 11 height 11
radio input "true"
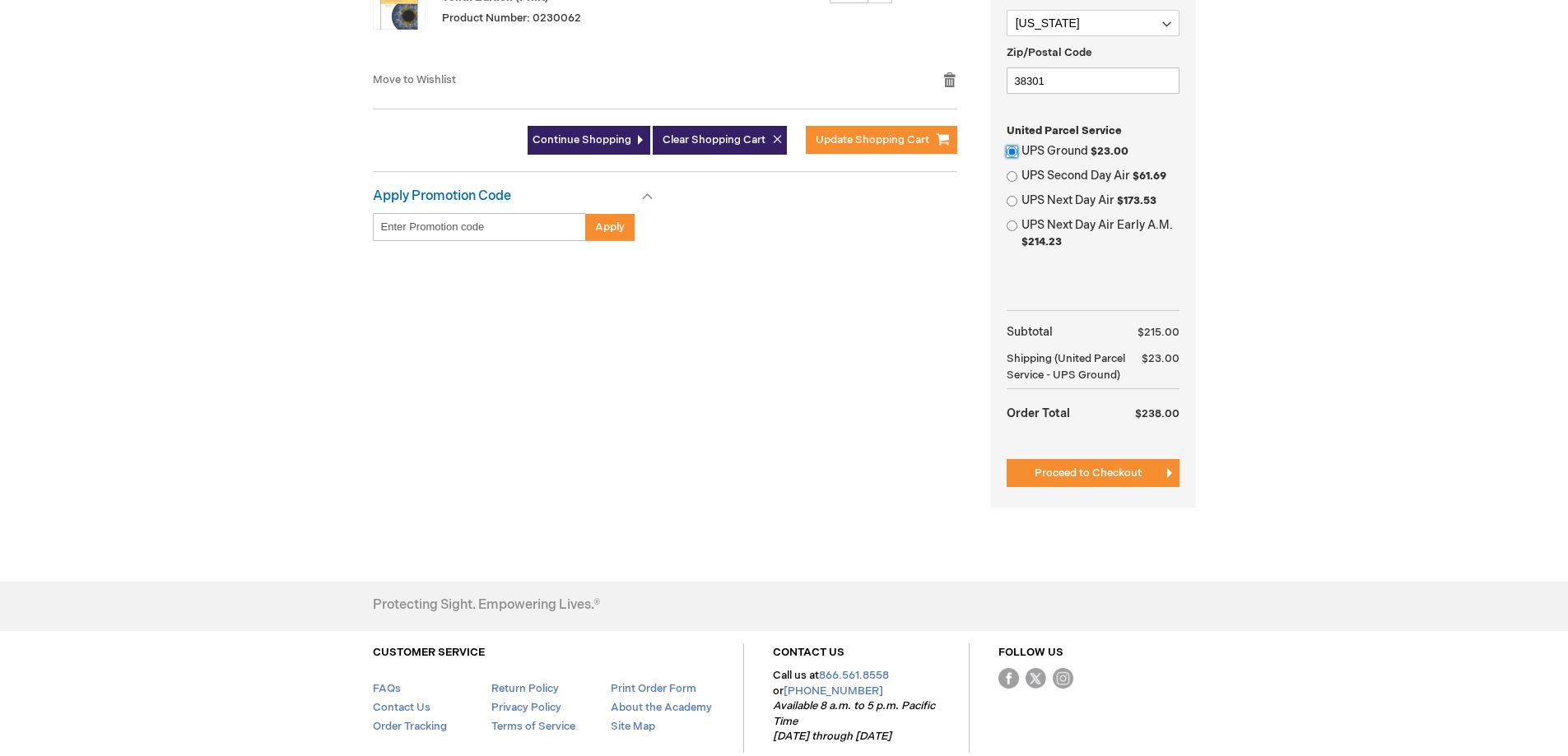
scroll to position [659, 0]
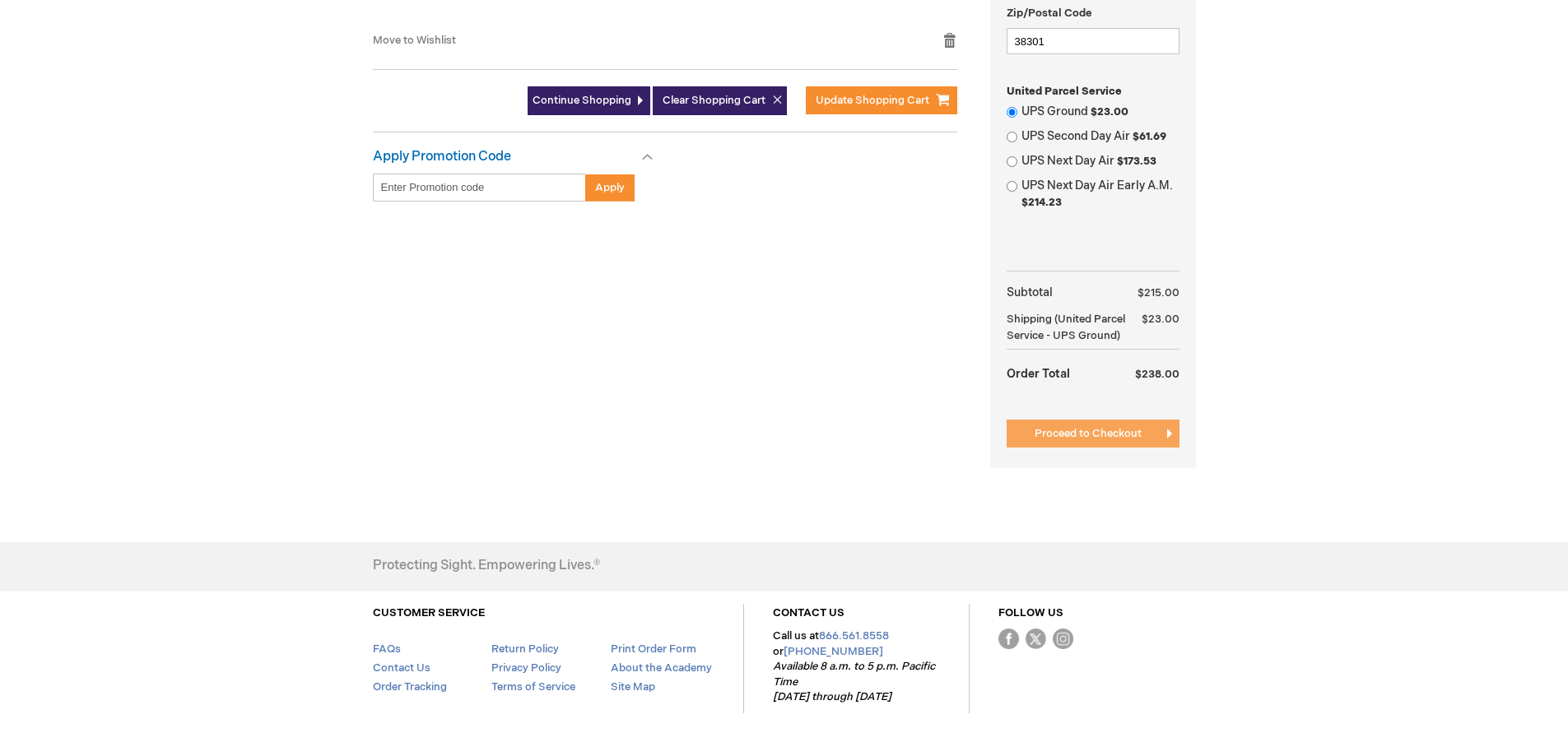
click at [1147, 437] on button "Proceed to Checkout" at bounding box center [1093, 433] width 173 height 28
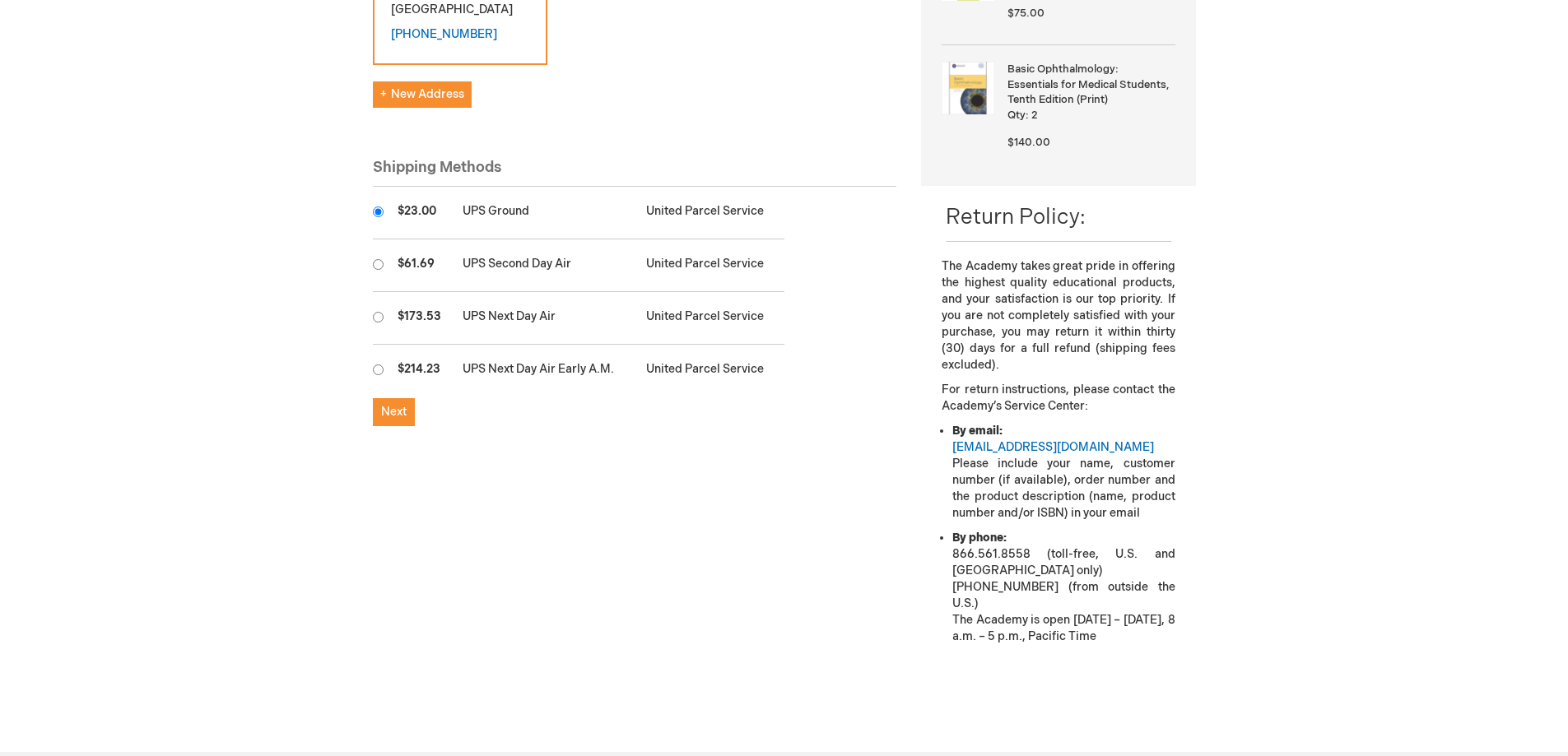
scroll to position [406, 0]
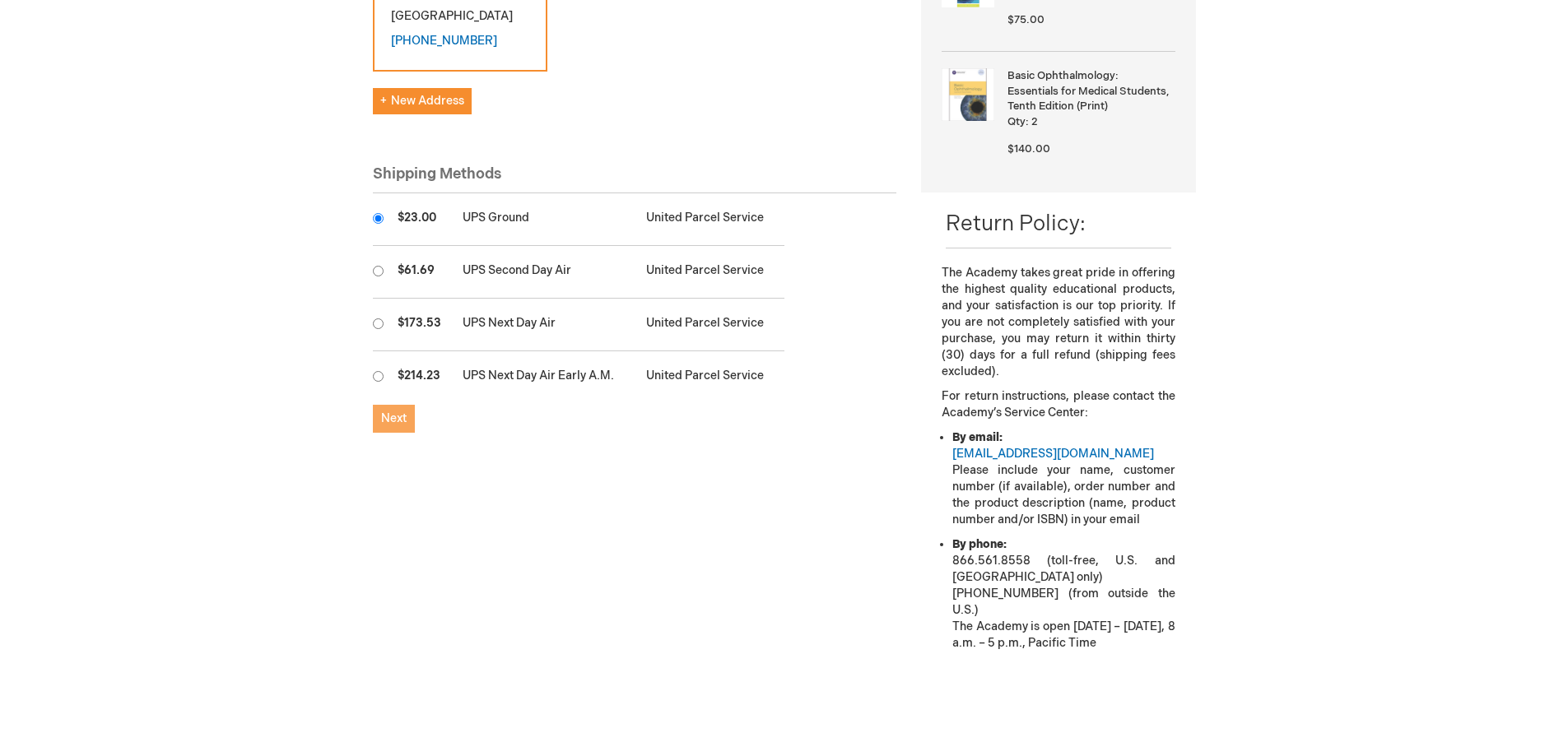
click at [390, 412] on span "Next" at bounding box center [393, 418] width 25 height 14
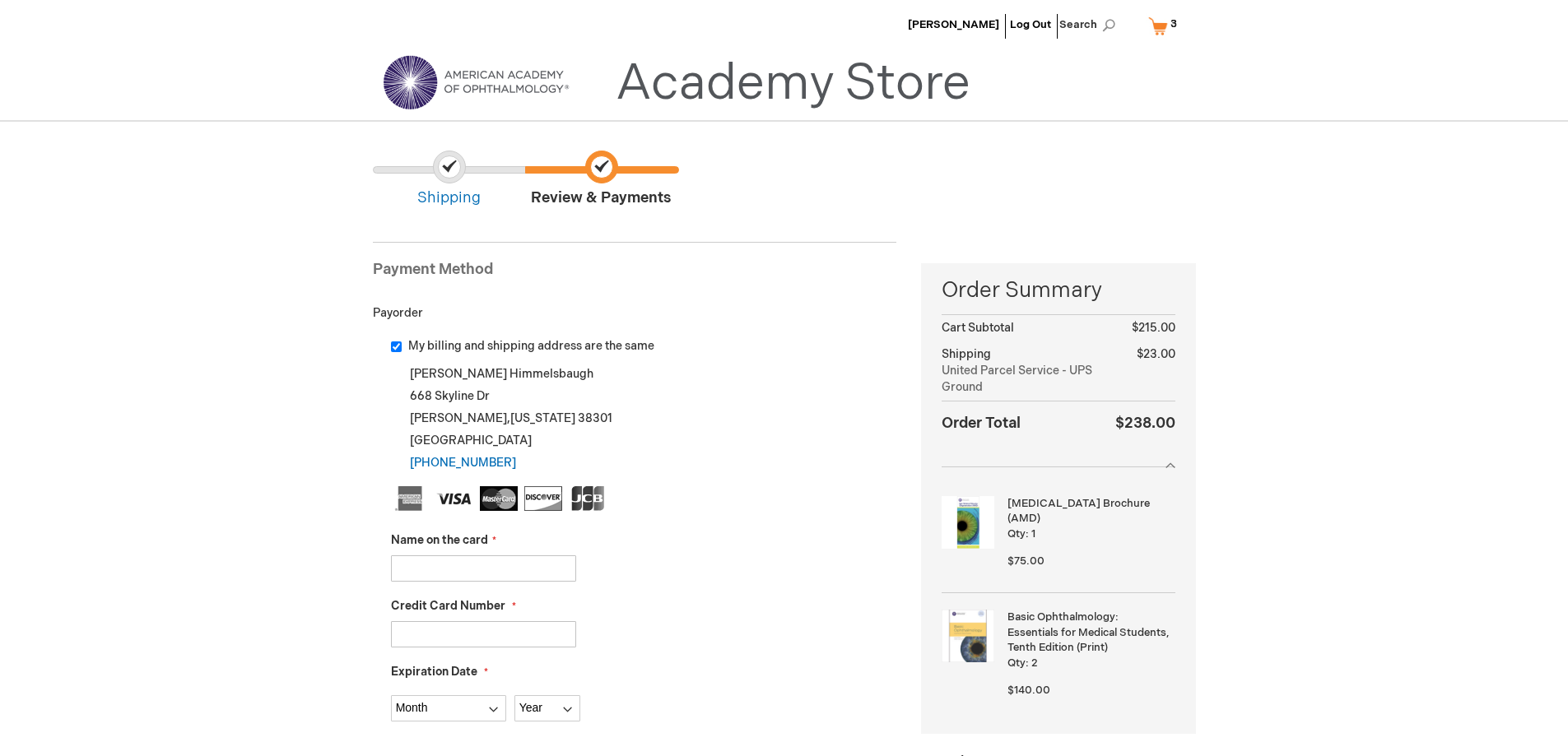
click at [462, 569] on input "Name on the card" at bounding box center [483, 568] width 185 height 26
type input "[PERSON_NAME]"
type input "4798494100136327"
select select "11"
select select "2027"
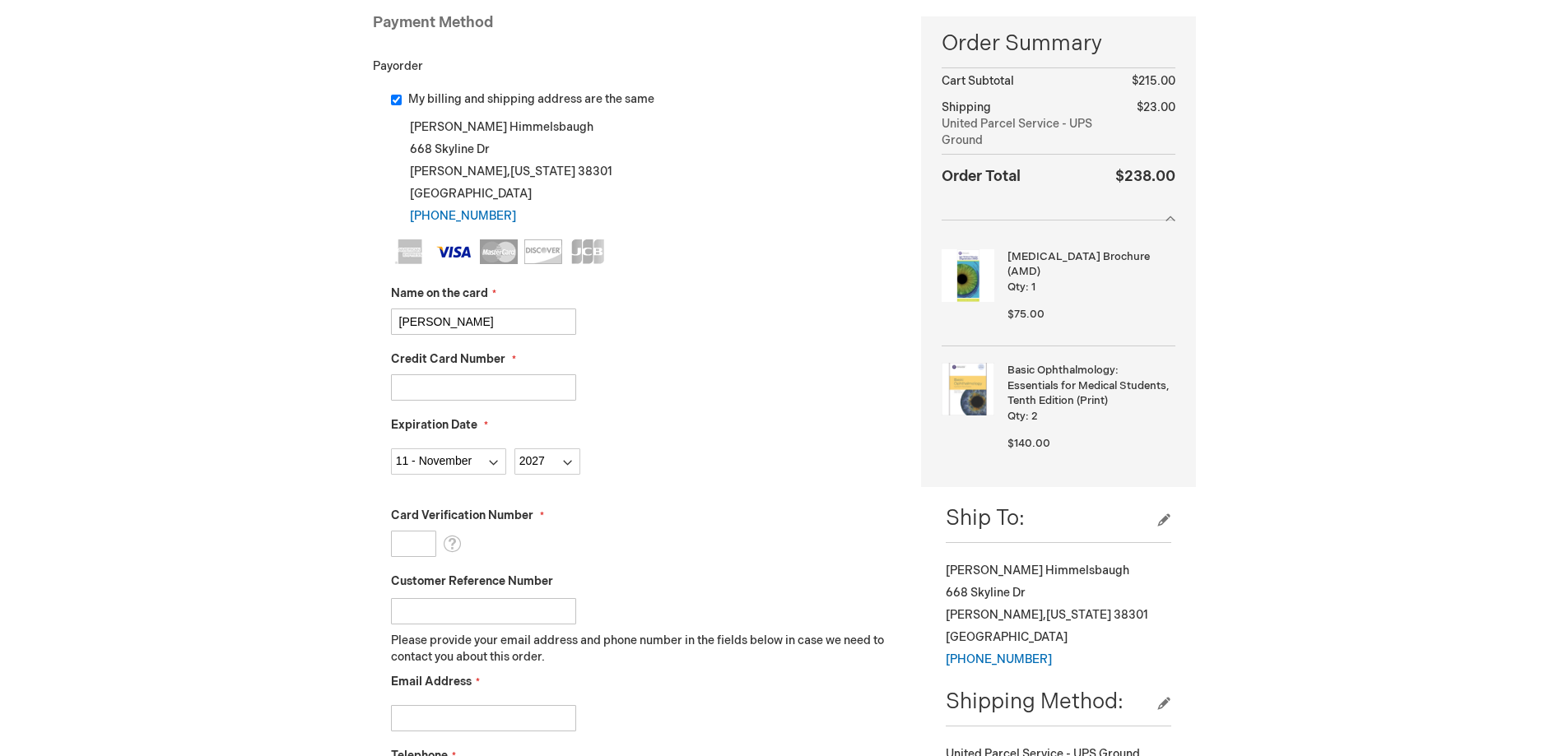
scroll to position [329, 0]
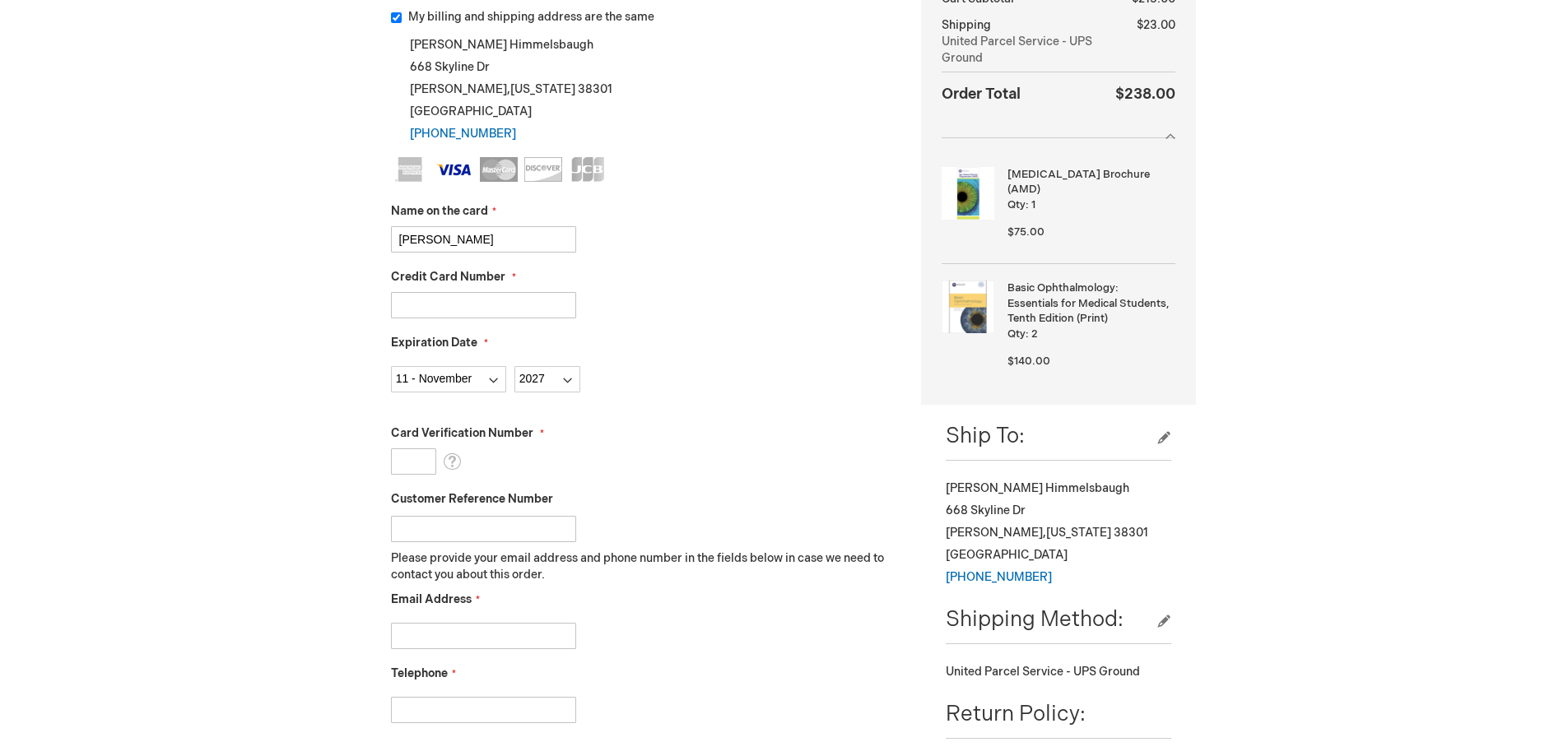
click at [402, 459] on input "Card Verification Number" at bounding box center [413, 461] width 45 height 26
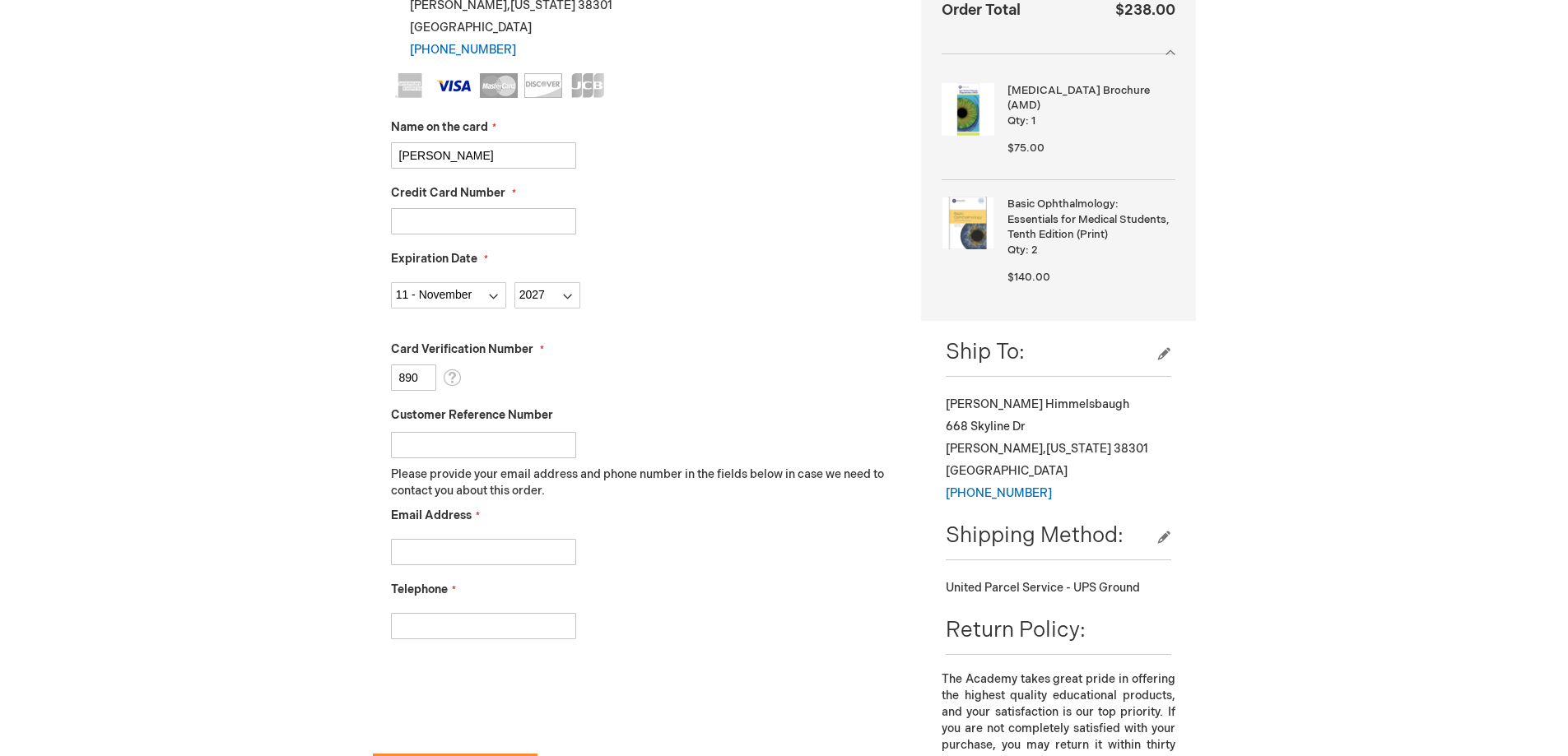
scroll to position [494, 0]
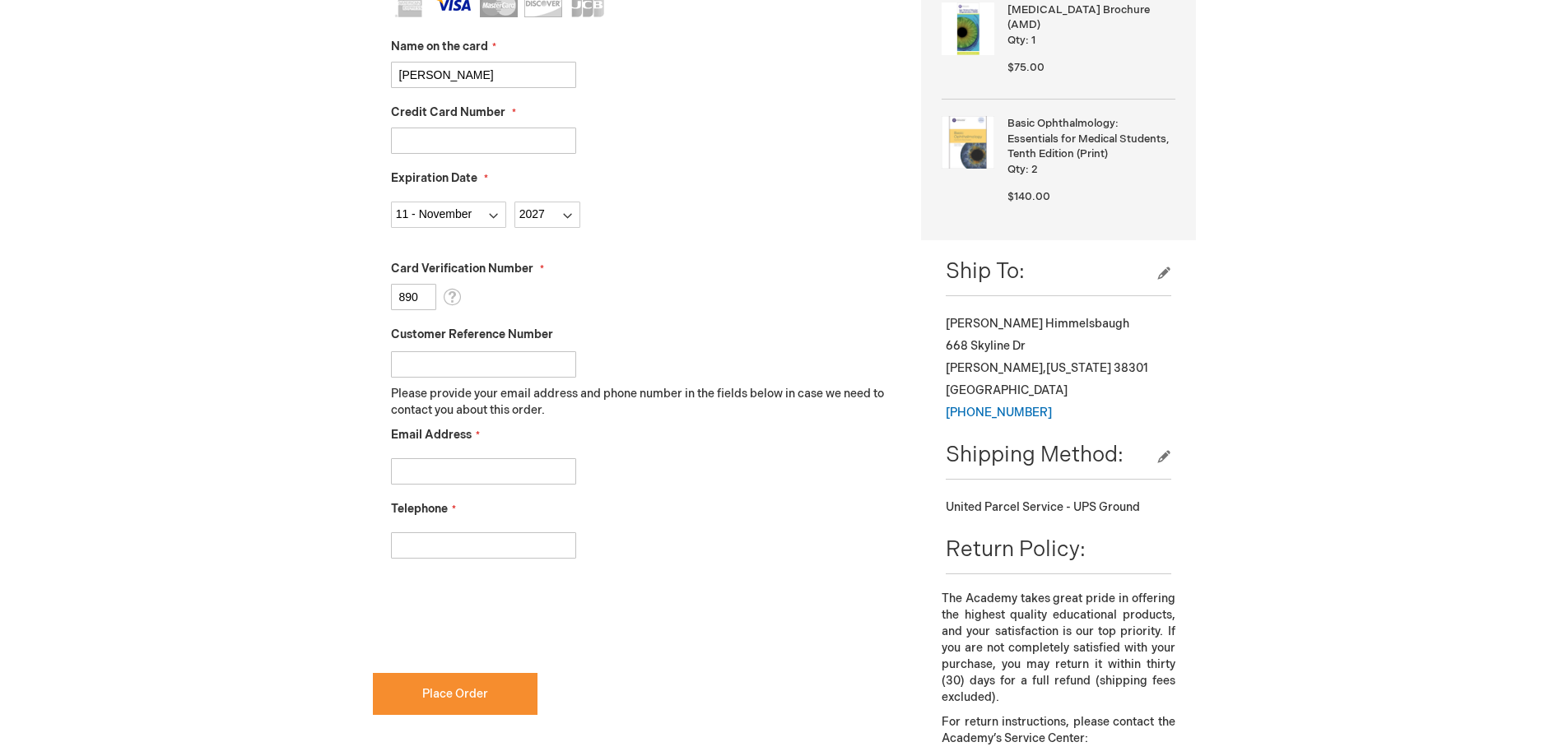
type input "890"
click at [474, 474] on input "Email Address" at bounding box center [483, 471] width 185 height 26
type input "marc@eyeclinicpc.com"
type input "7314242414"
checkbox input "true"
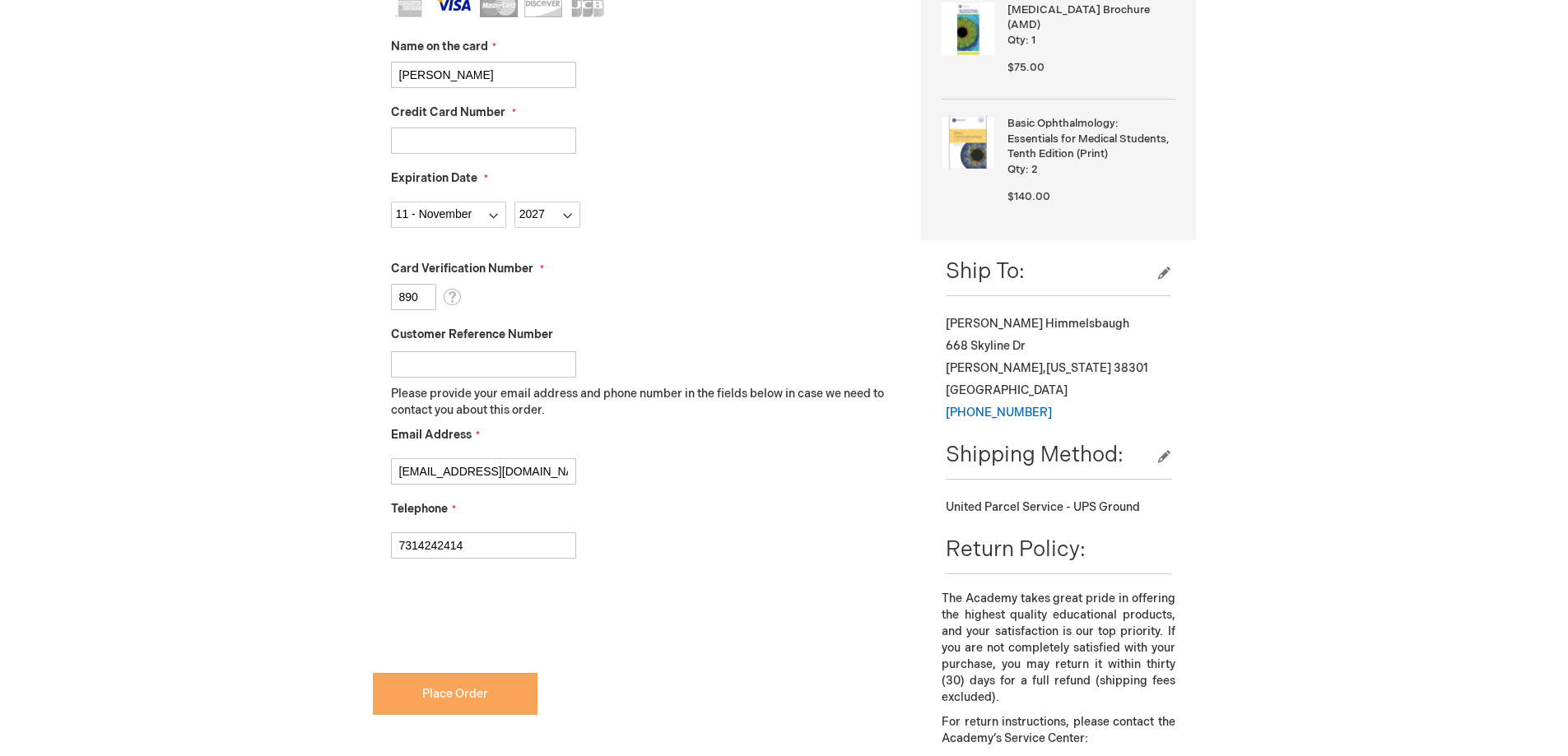
click at [449, 693] on span "Place Order" at bounding box center [455, 694] width 66 height 14
